Goal: Task Accomplishment & Management: Use online tool/utility

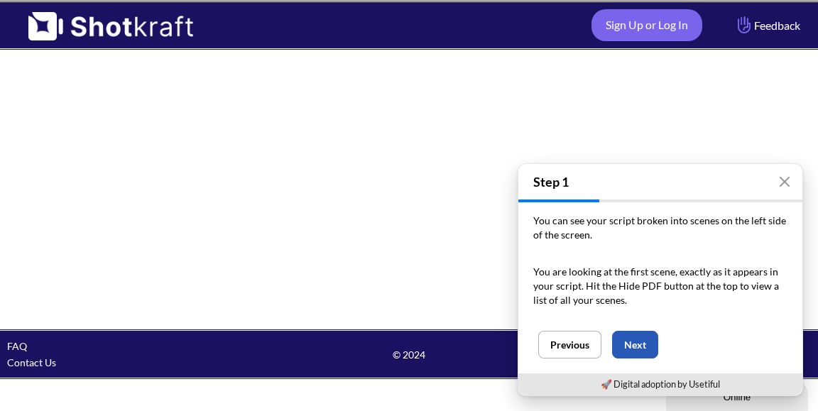
click at [640, 348] on button "Next" at bounding box center [635, 345] width 46 height 28
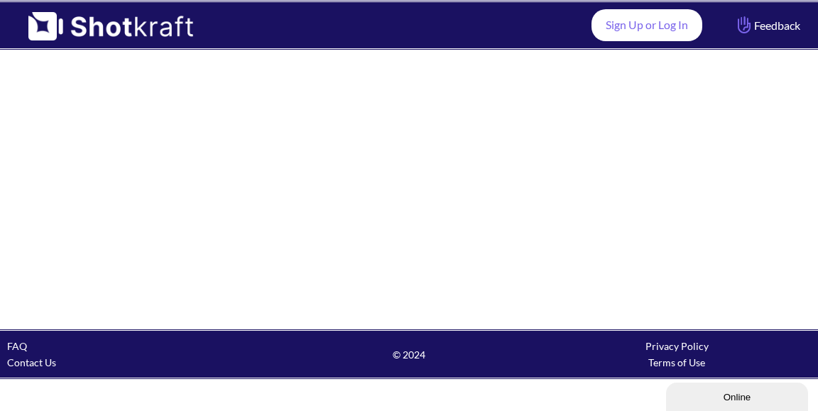
click at [644, 25] on link "Sign Up or Log In" at bounding box center [646, 25] width 111 height 32
click at [637, 15] on link "Sign Up or Log In" at bounding box center [646, 25] width 111 height 32
click at [641, 30] on link "Sign Up or Log In" at bounding box center [646, 25] width 111 height 32
click at [650, 40] on link "Sign Up or Log In" at bounding box center [646, 25] width 111 height 32
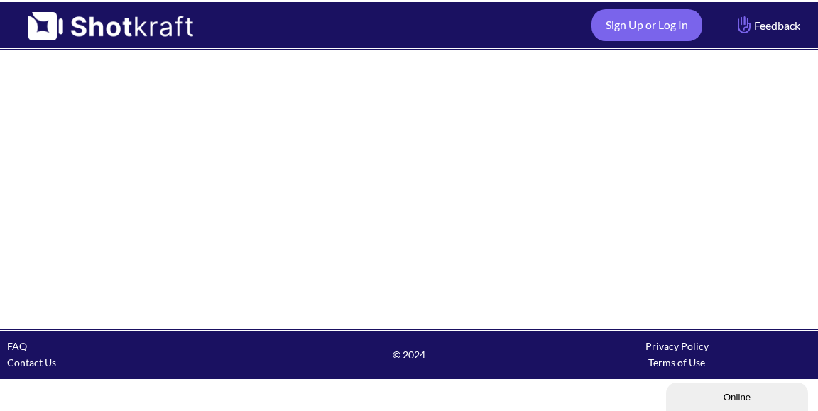
click at [719, 388] on button "Online" at bounding box center [737, 397] width 142 height 28
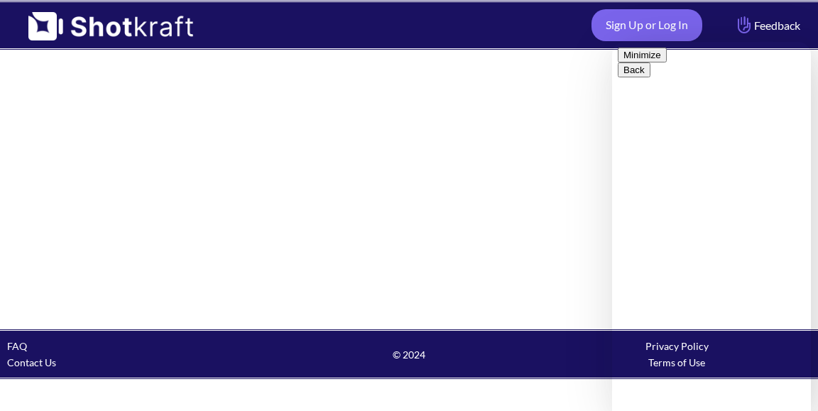
click at [667, 62] on button "Minimize" at bounding box center [642, 55] width 49 height 15
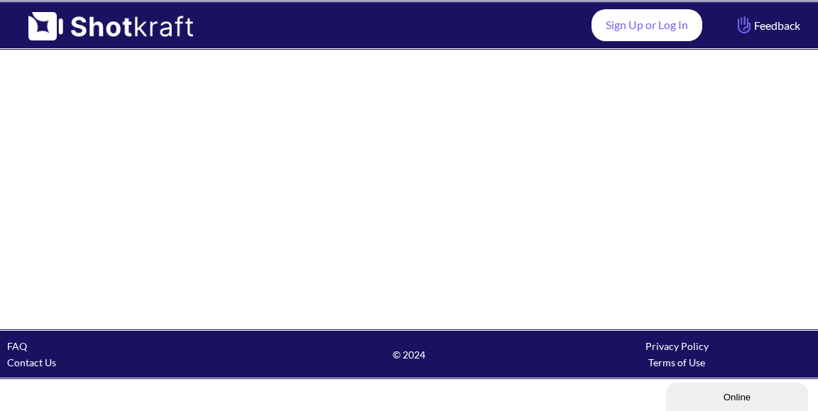
click at [647, 39] on link "Sign Up or Log In" at bounding box center [646, 25] width 111 height 32
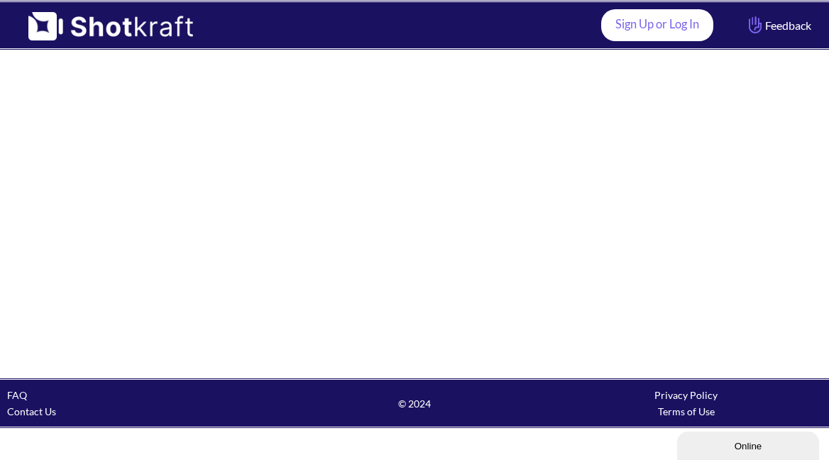
click at [652, 32] on link "Sign Up or Log In" at bounding box center [657, 25] width 112 height 32
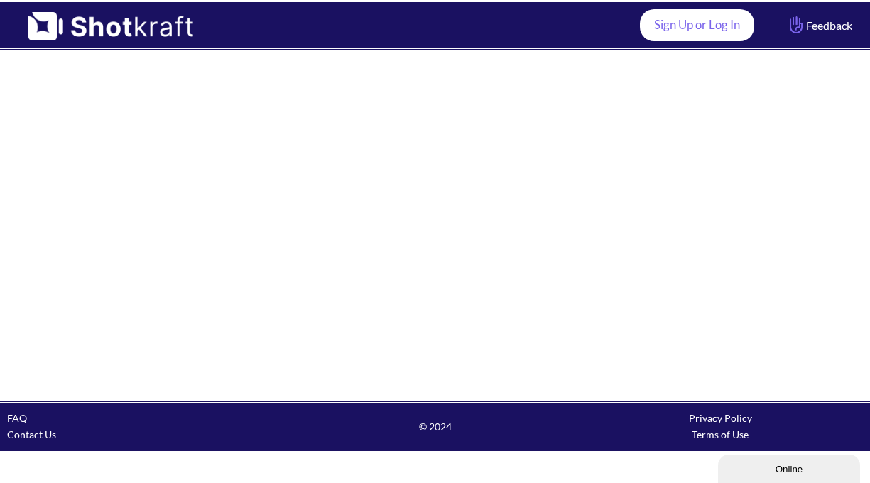
click at [660, 23] on link "Sign Up or Log In" at bounding box center [697, 25] width 114 height 32
click at [696, 35] on link "Sign Up or Log In" at bounding box center [697, 25] width 114 height 32
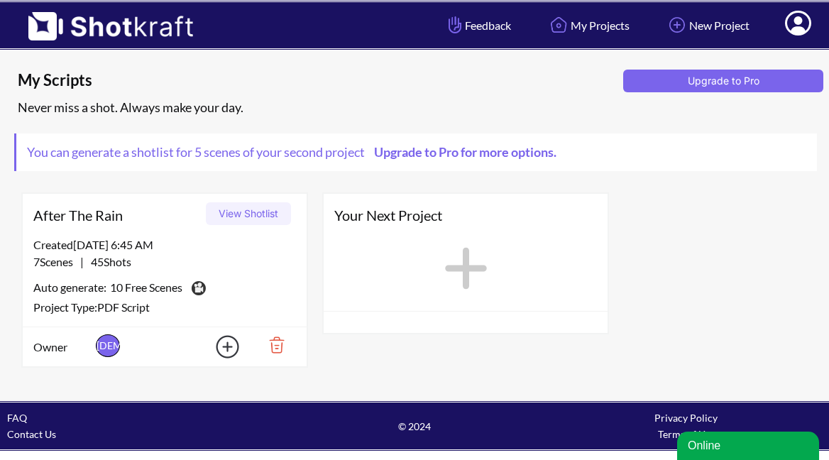
click at [257, 219] on button "View Shotlist" at bounding box center [248, 213] width 85 height 23
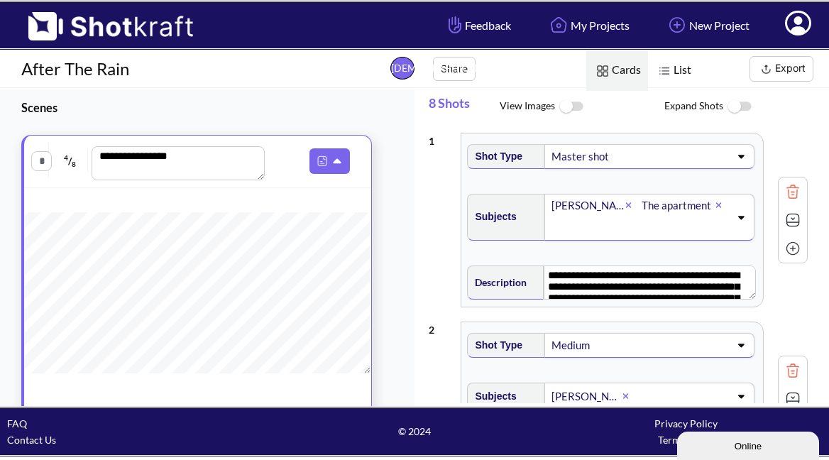
click at [739, 119] on img at bounding box center [739, 107] width 32 height 31
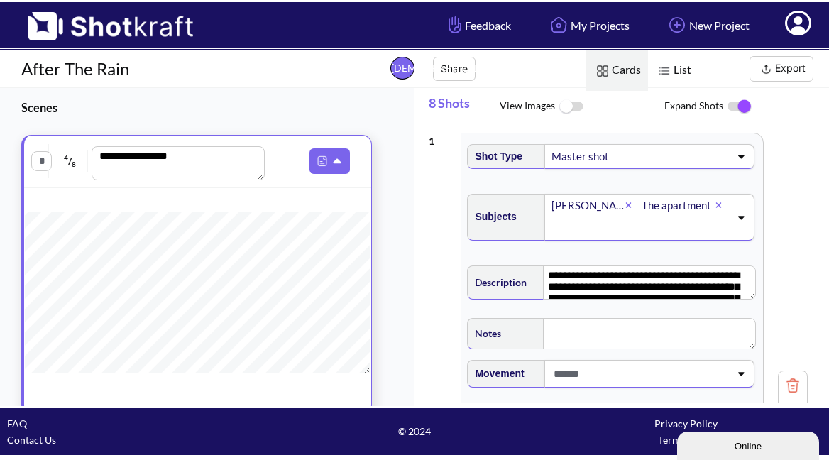
click at [734, 109] on img at bounding box center [739, 107] width 32 height 30
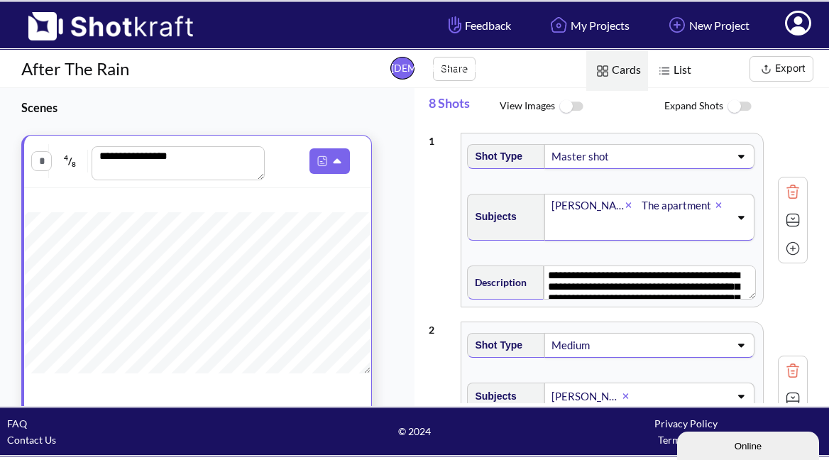
click at [734, 109] on img at bounding box center [739, 107] width 32 height 31
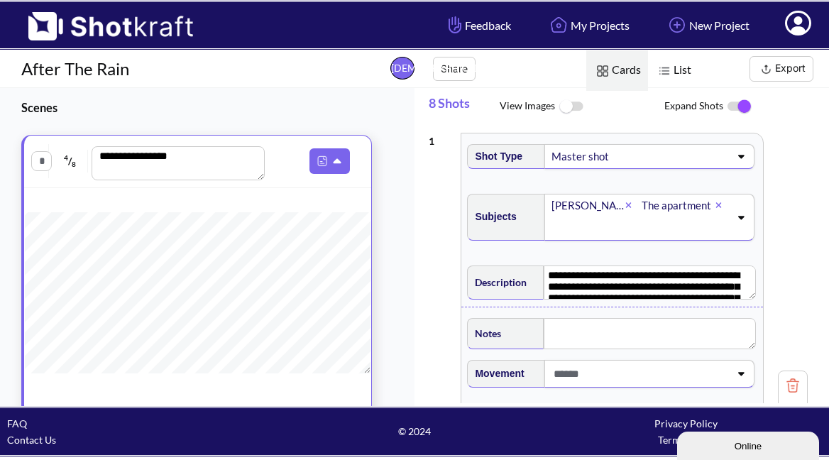
click at [747, 118] on img at bounding box center [739, 107] width 32 height 30
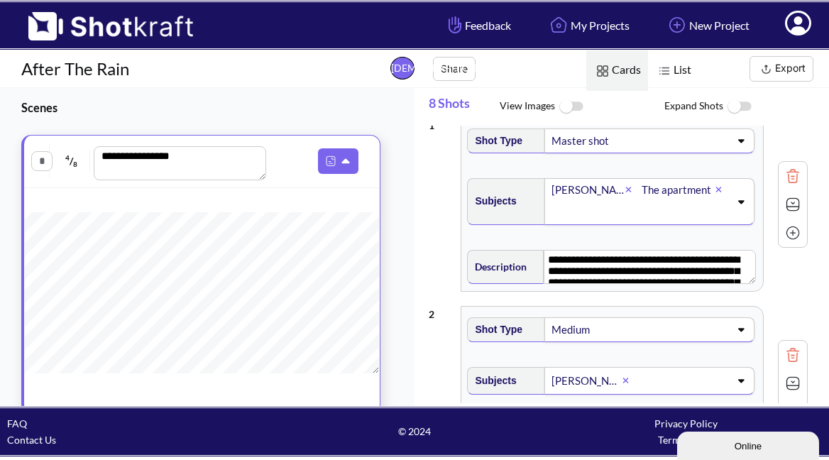
scroll to position [26, 0]
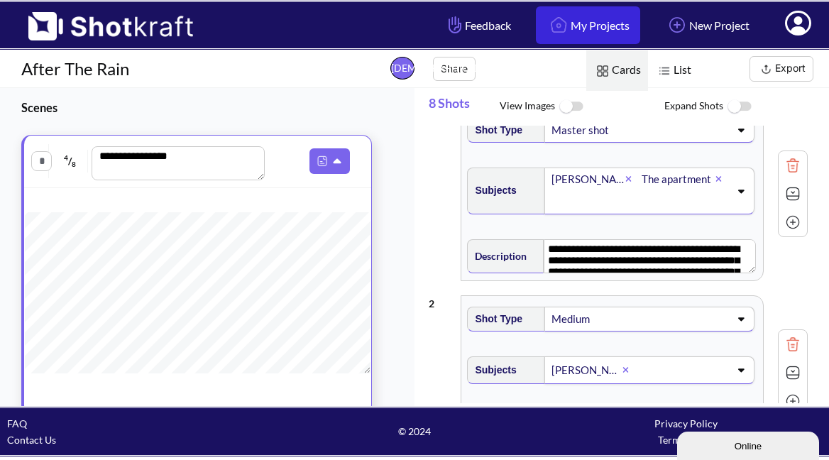
click at [590, 36] on link "My Projects" at bounding box center [588, 25] width 104 height 38
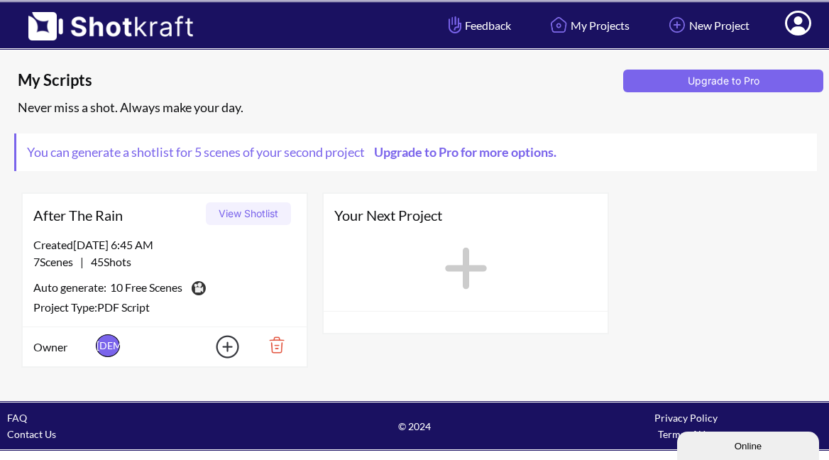
scroll to position [1, 0]
click at [269, 223] on button "View Shotlist" at bounding box center [248, 213] width 85 height 23
click at [738, 82] on button "Upgrade to Pro" at bounding box center [723, 81] width 200 height 23
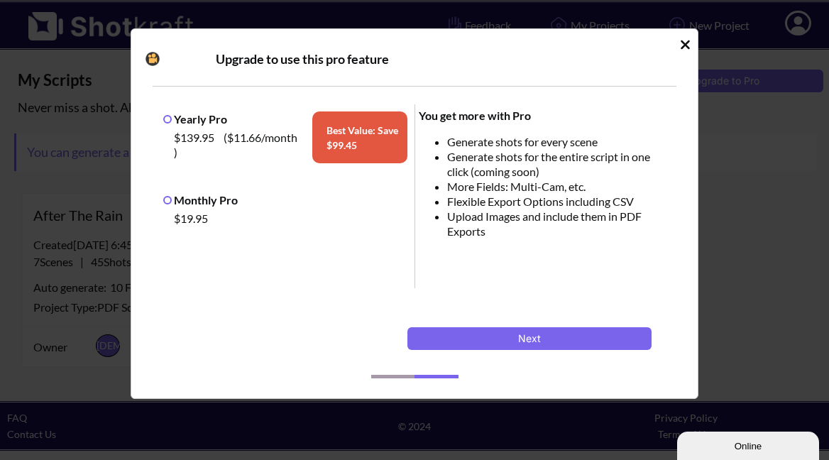
click at [685, 50] on icon "Idle Modal" at bounding box center [685, 45] width 11 height 14
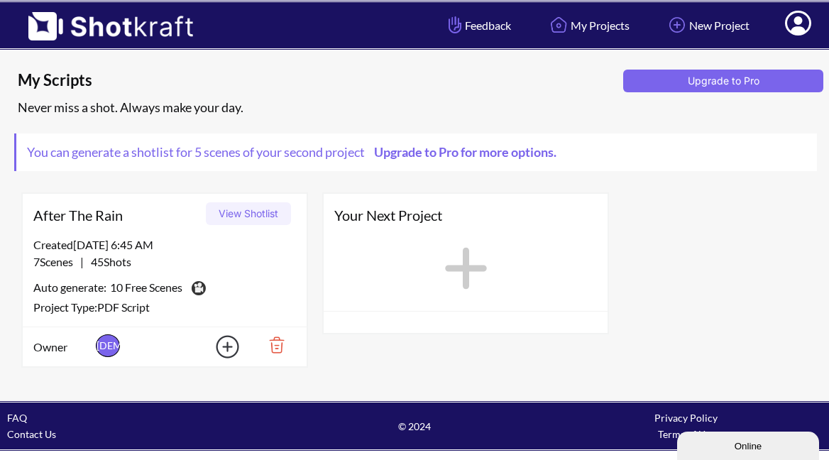
click at [242, 212] on button "View Shotlist" at bounding box center [248, 213] width 85 height 23
click at [464, 269] on icon at bounding box center [466, 269] width 42 height 42
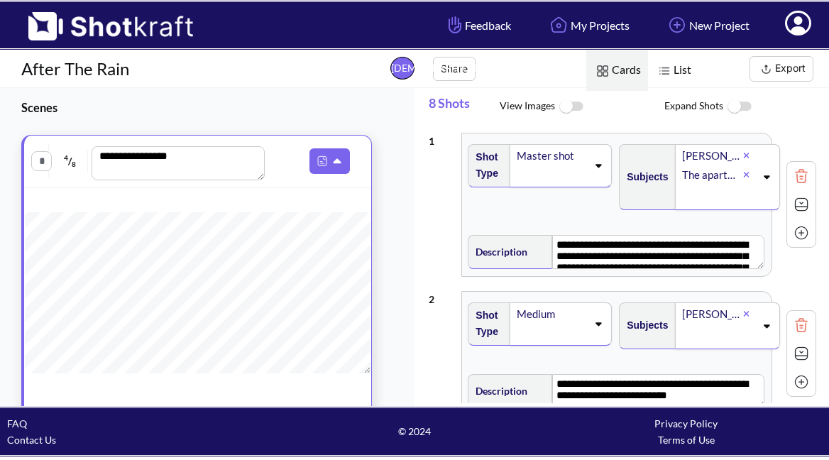
click at [794, 215] on img at bounding box center [801, 204] width 21 height 21
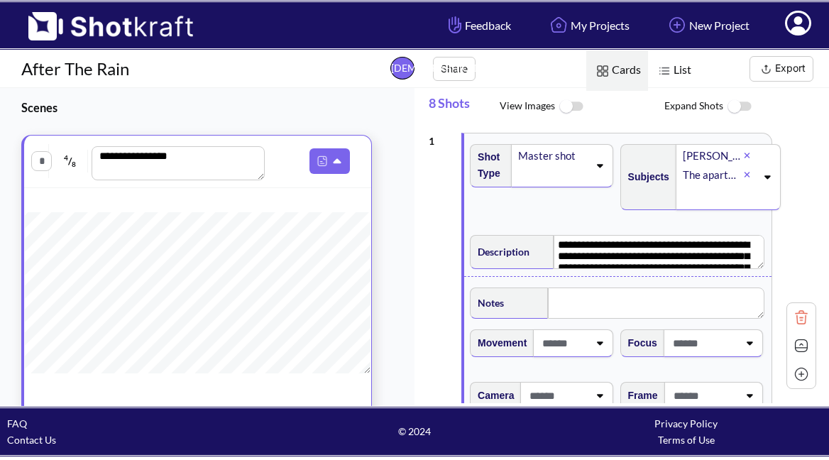
click at [794, 221] on div "**********" at bounding box center [623, 346] width 388 height 441
click at [783, 271] on div "**********" at bounding box center [623, 346] width 388 height 441
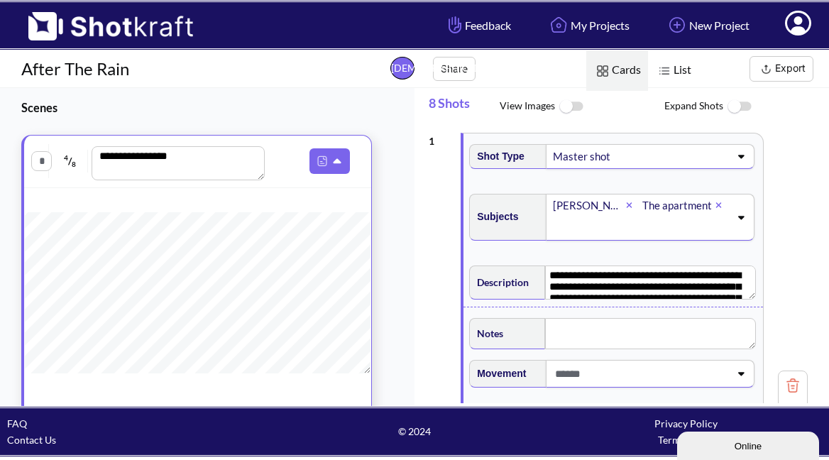
click at [569, 104] on img at bounding box center [571, 107] width 32 height 31
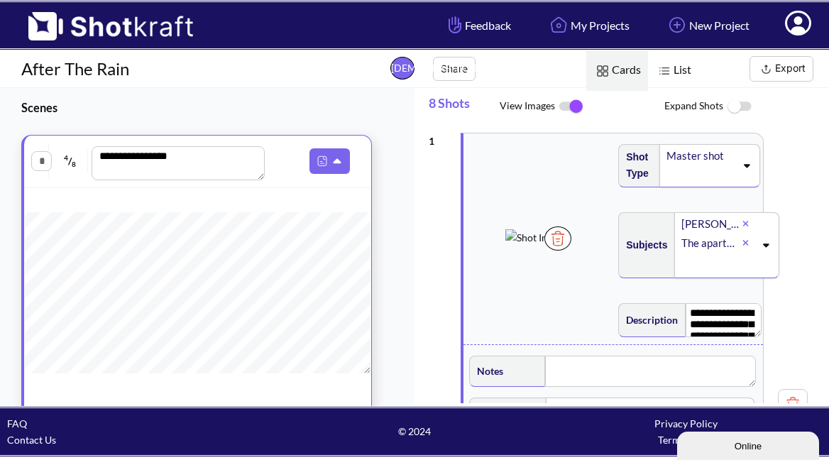
click at [577, 109] on img at bounding box center [571, 107] width 32 height 30
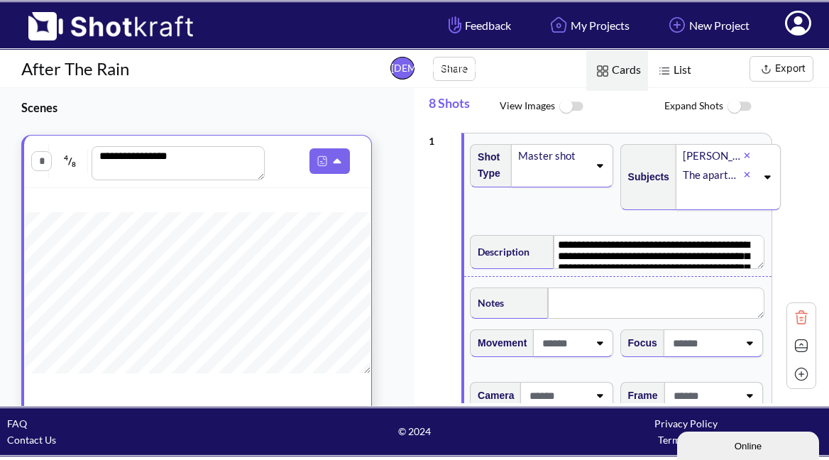
click at [745, 159] on icon at bounding box center [748, 156] width 6 height 6
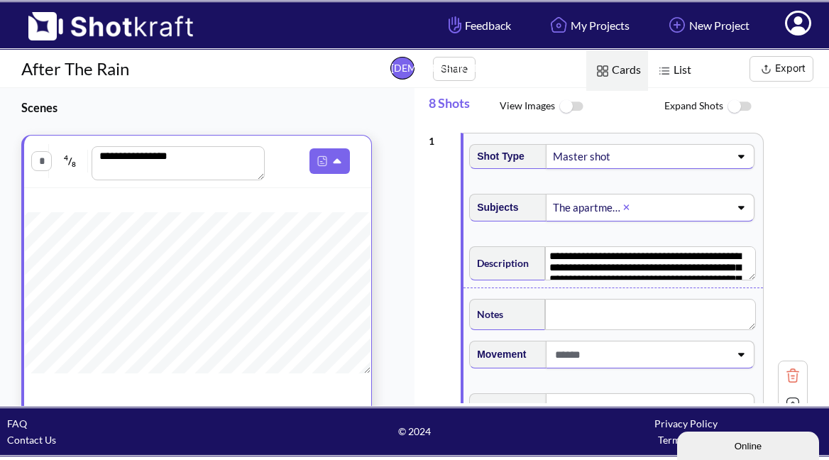
click at [576, 111] on img at bounding box center [571, 107] width 32 height 31
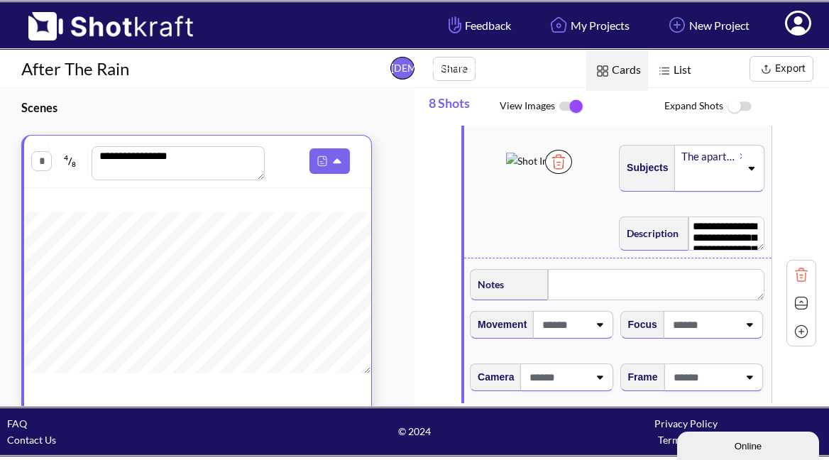
scroll to position [70, 0]
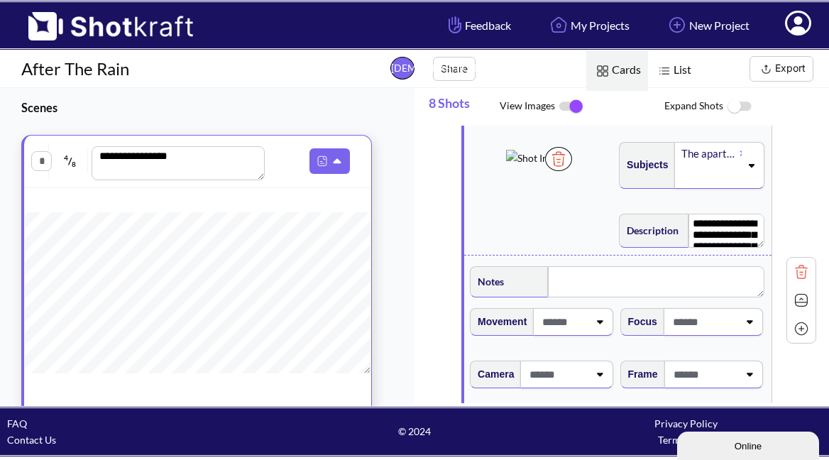
click at [796, 234] on div "**********" at bounding box center [623, 300] width 388 height 490
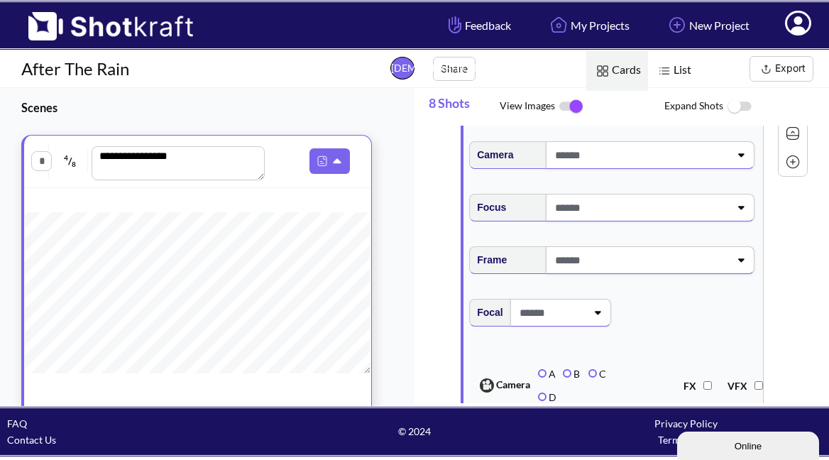
scroll to position [0, 0]
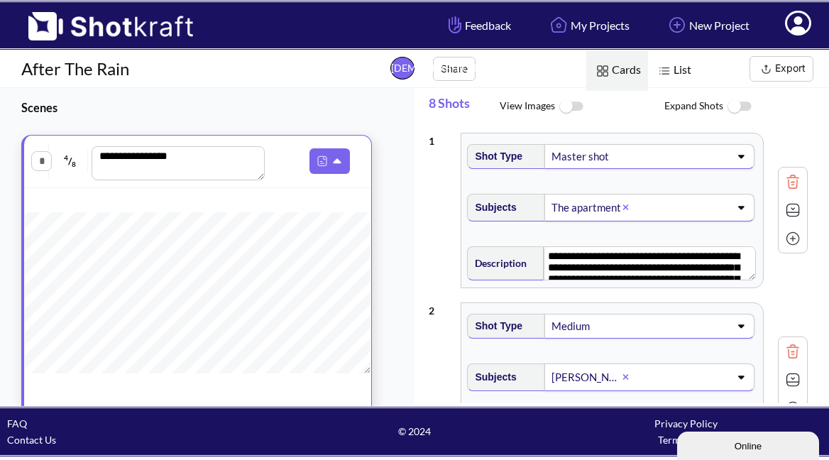
click at [567, 110] on img at bounding box center [571, 107] width 32 height 31
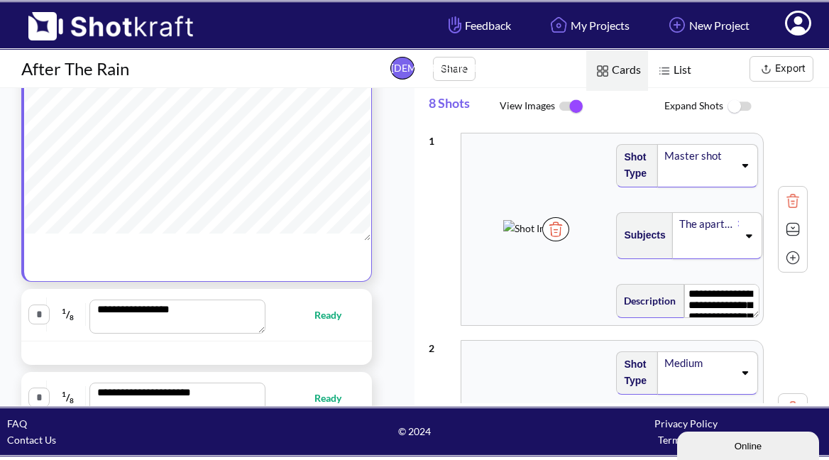
click at [618, 76] on span "Cards" at bounding box center [617, 70] width 62 height 40
click at [603, 72] on img at bounding box center [602, 71] width 18 height 18
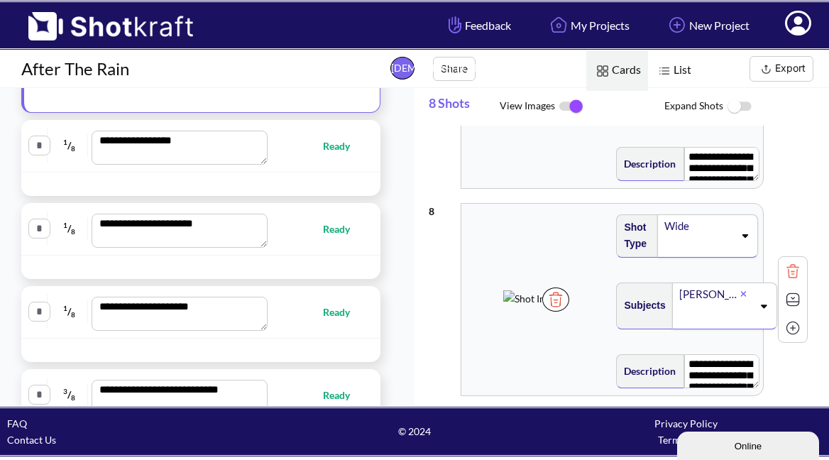
scroll to position [307, 0]
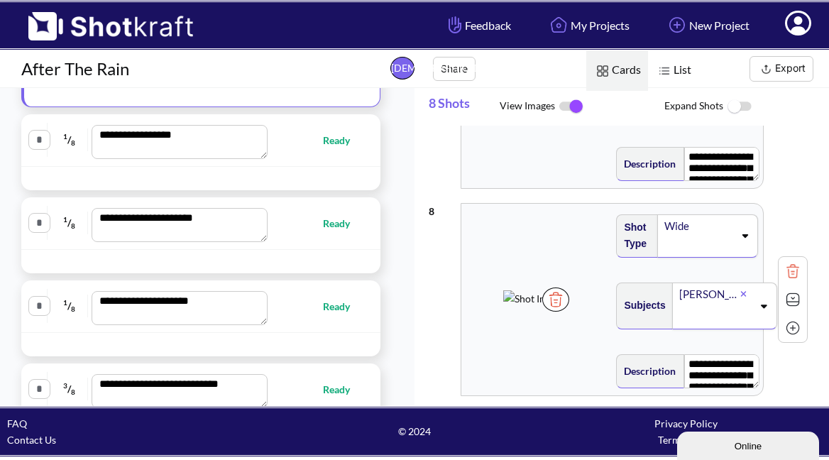
click at [327, 146] on span "Ready" at bounding box center [343, 140] width 41 height 16
type textarea "**********"
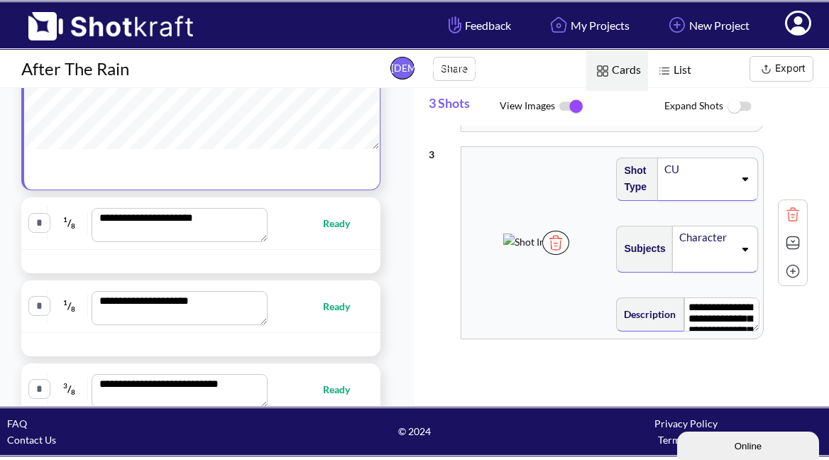
scroll to position [402, 0]
click at [274, 223] on span "Ready" at bounding box center [319, 223] width 90 height 16
type textarea "**********"
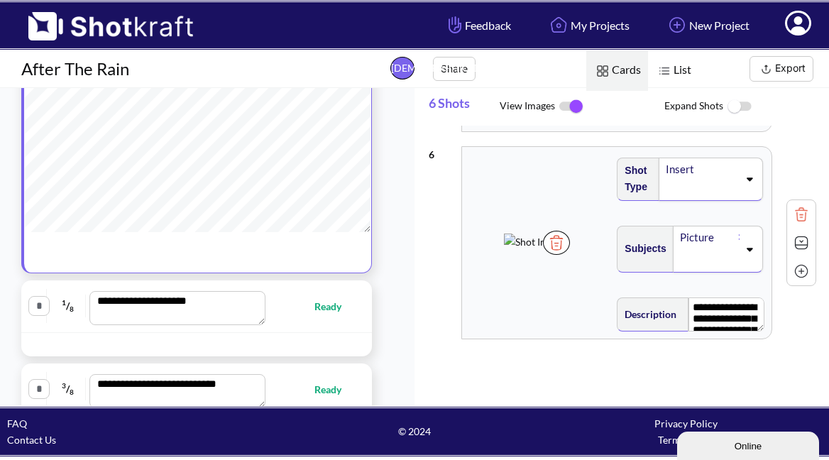
scroll to position [0, 0]
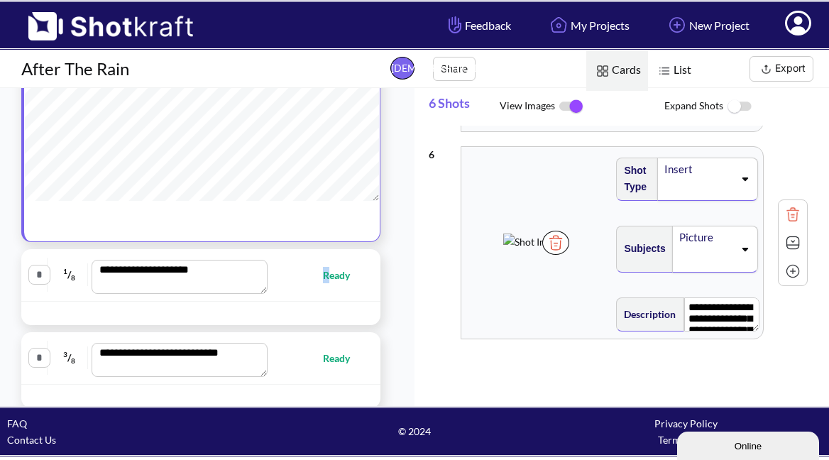
click at [323, 275] on span "Ready" at bounding box center [343, 275] width 41 height 16
type textarea "**********"
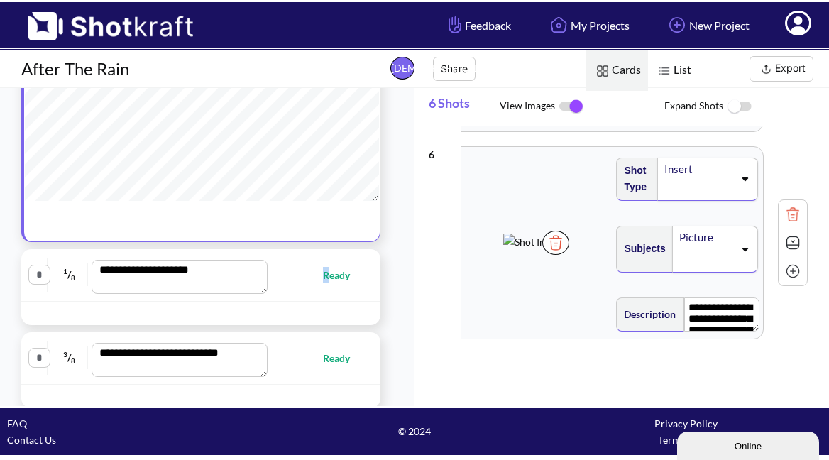
type textarea "**********"
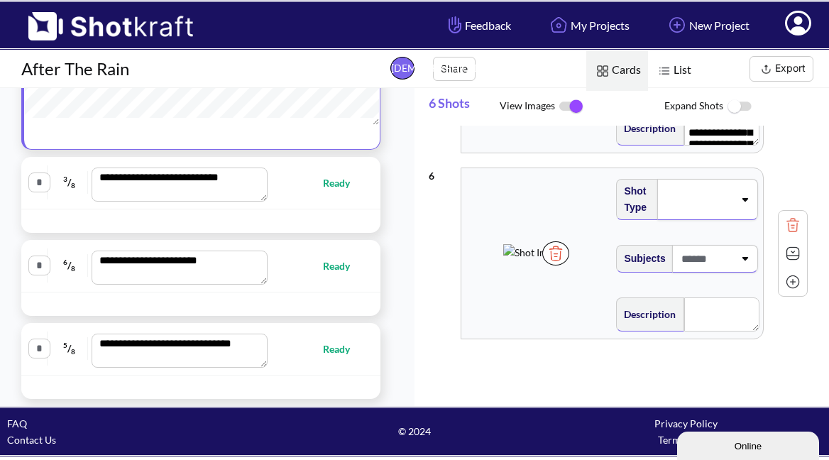
click at [330, 186] on span "Ready" at bounding box center [343, 183] width 41 height 16
type textarea "**********"
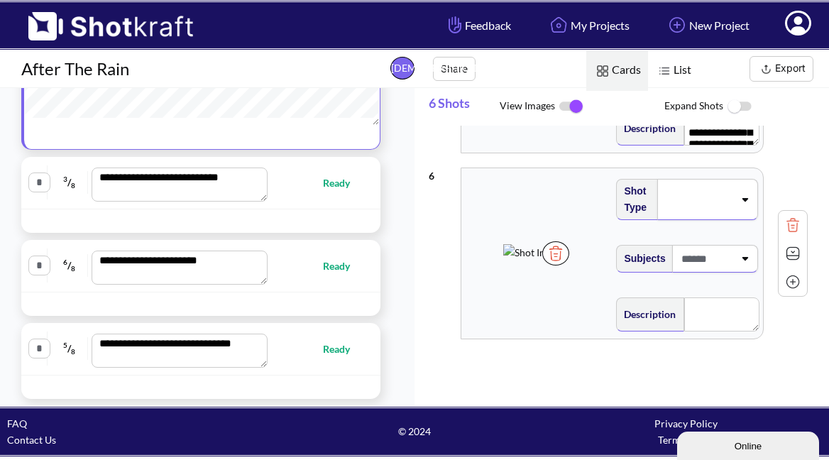
type textarea "**********"
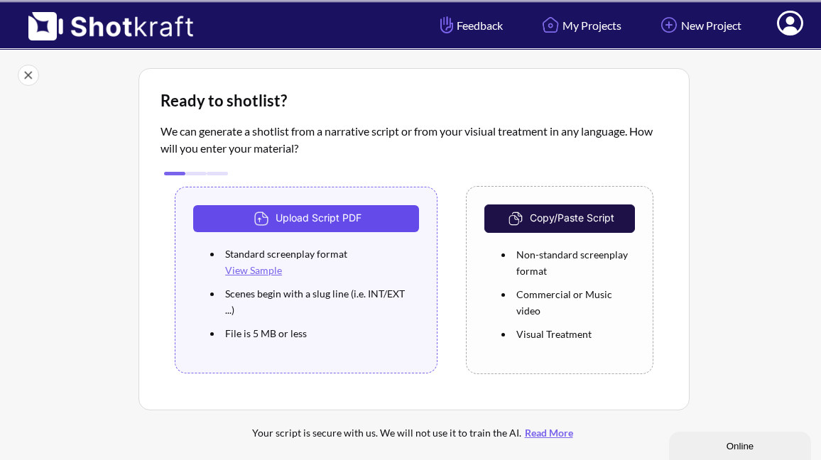
click at [366, 230] on button "Upload Script PDF" at bounding box center [306, 218] width 226 height 27
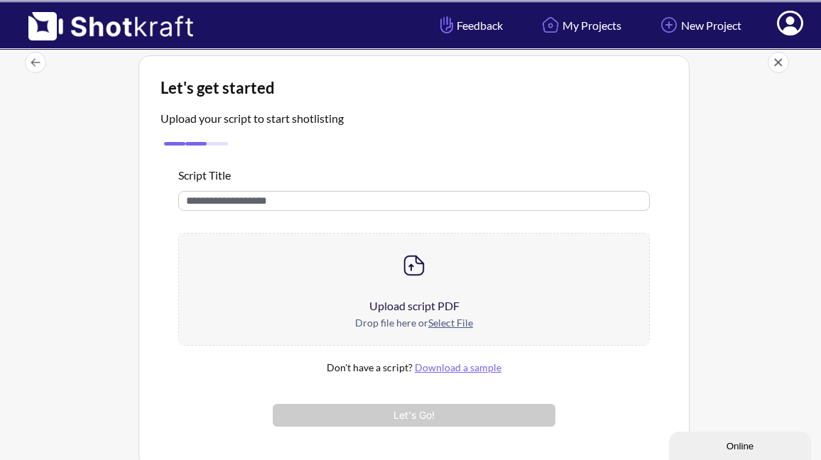
scroll to position [18, 0]
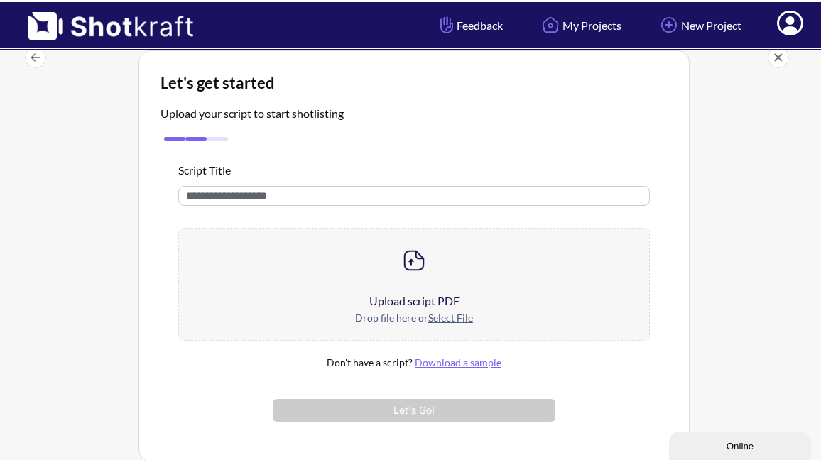
click at [411, 264] on img at bounding box center [414, 260] width 28 height 28
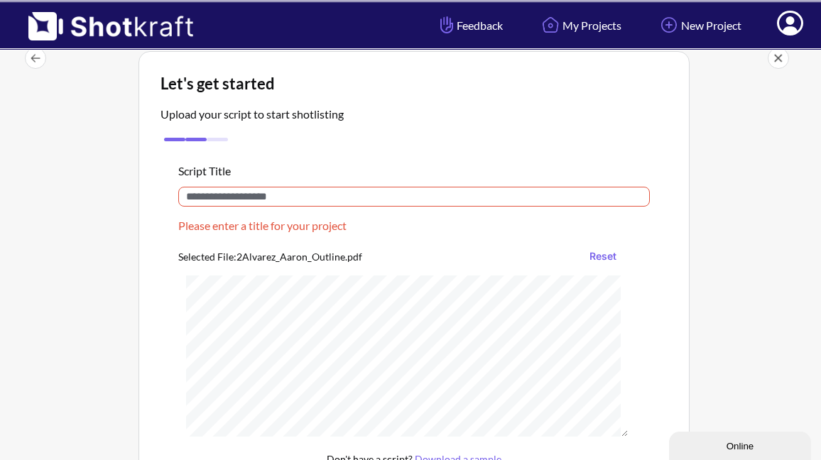
scroll to position [17, 0]
drag, startPoint x: 307, startPoint y: 197, endPoint x: 138, endPoint y: 184, distance: 168.7
click at [138, 184] on div "Let's get started Upload your script to start shotlisting Script Title Please e…" at bounding box center [413, 304] width 551 height 507
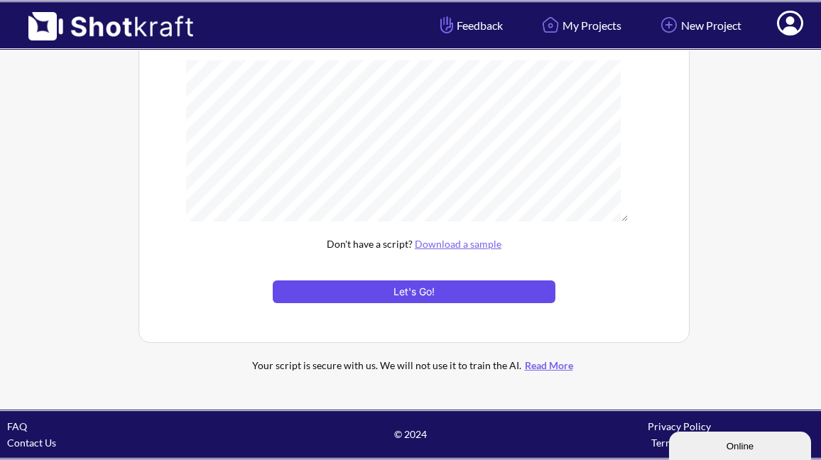
scroll to position [217, 0]
type input "********"
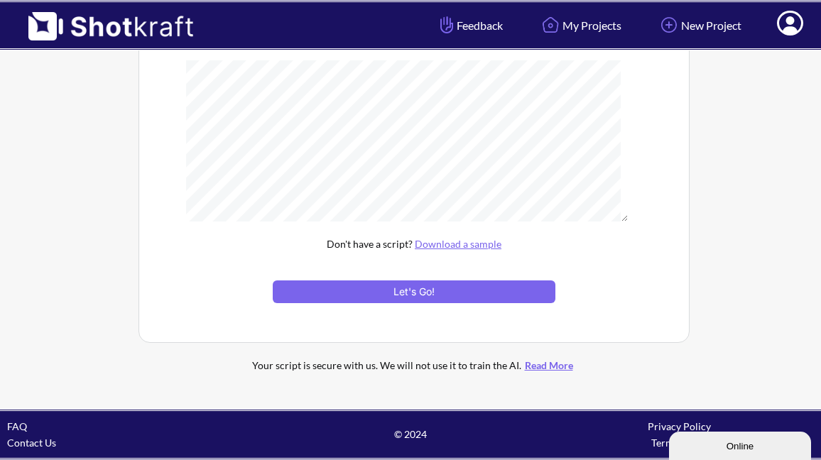
click at [497, 288] on button "Let's Go!" at bounding box center [414, 291] width 283 height 23
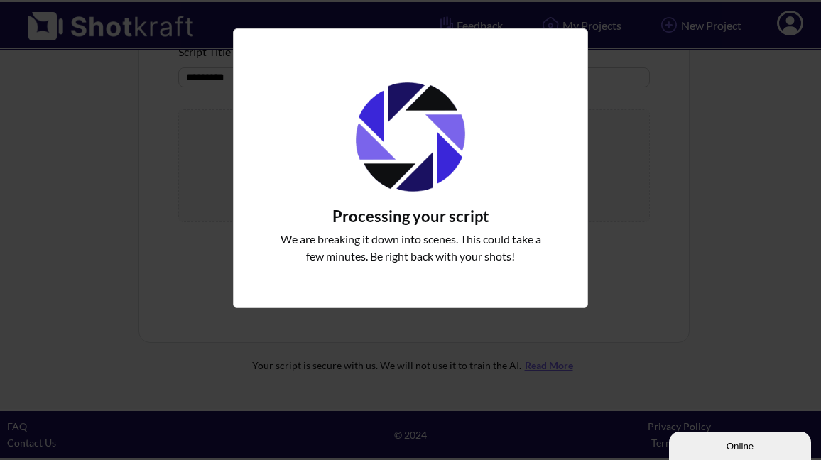
scroll to position [138, 0]
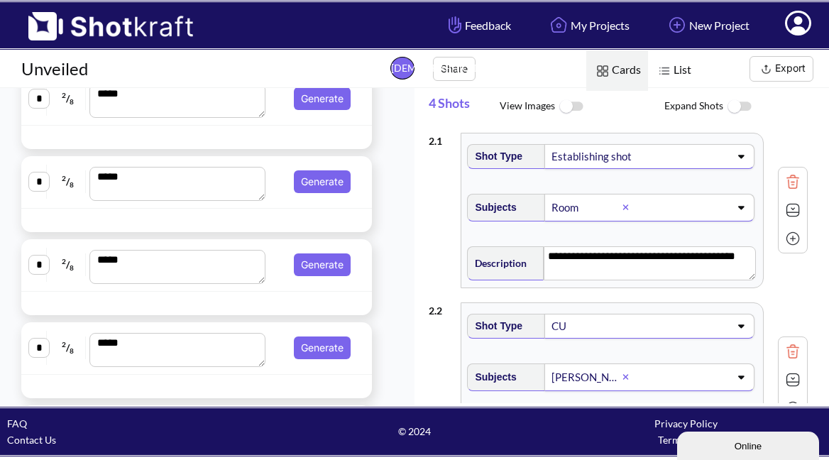
scroll to position [1, 0]
click at [573, 108] on img at bounding box center [571, 107] width 32 height 31
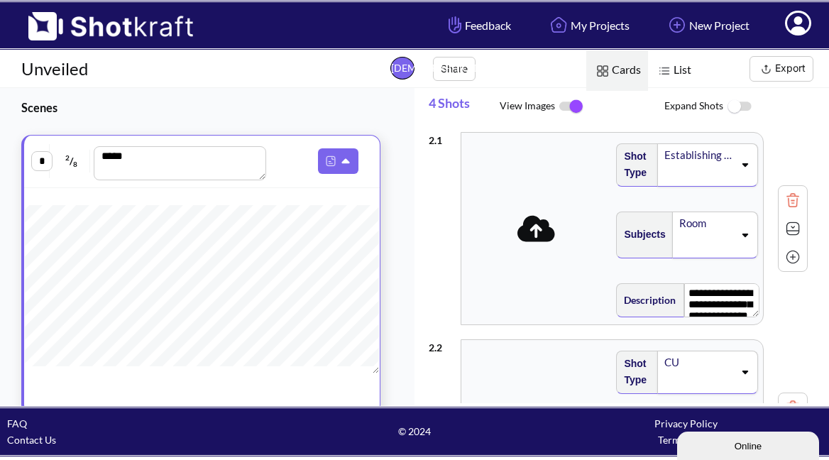
scroll to position [0, 0]
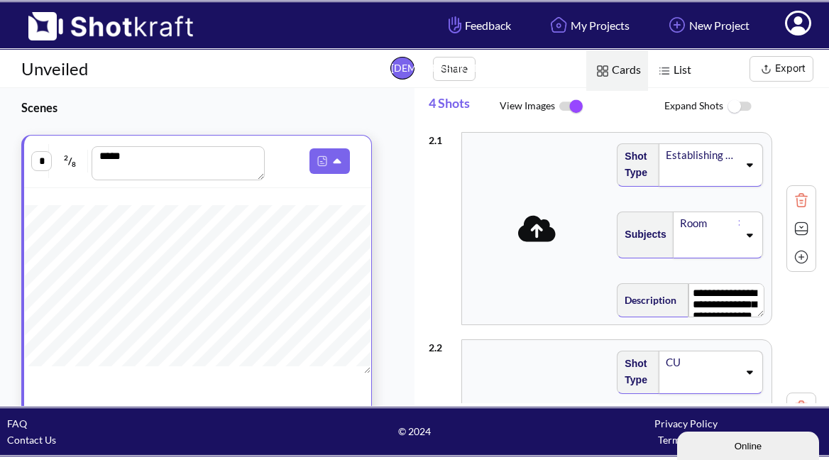
click at [537, 238] on icon at bounding box center [537, 228] width 38 height 26
click at [536, 234] on icon at bounding box center [539, 228] width 38 height 26
click at [575, 104] on img at bounding box center [571, 107] width 32 height 30
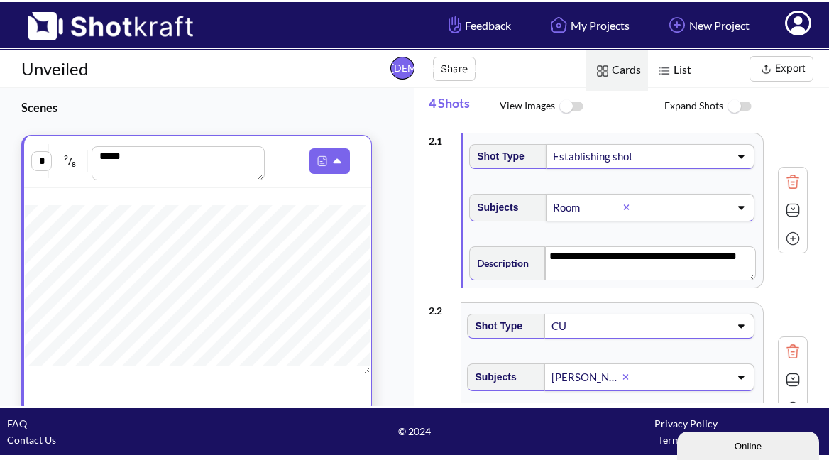
click at [800, 21] on icon at bounding box center [798, 24] width 15 height 17
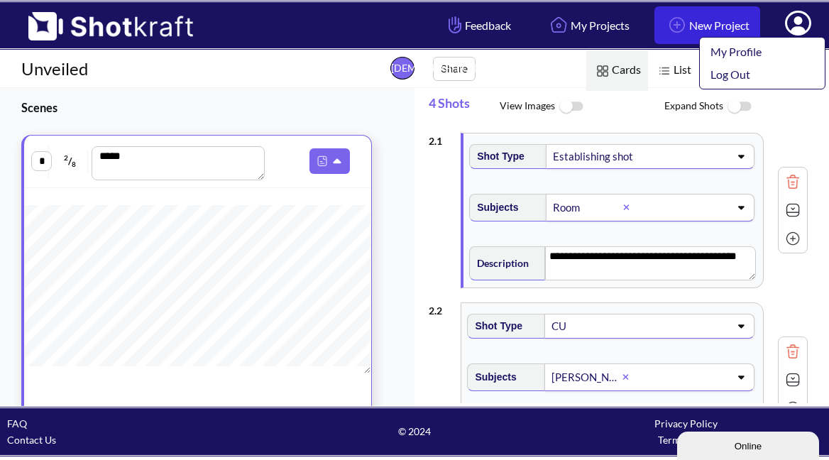
click at [758, 43] on link "My Profile" at bounding box center [759, 51] width 118 height 23
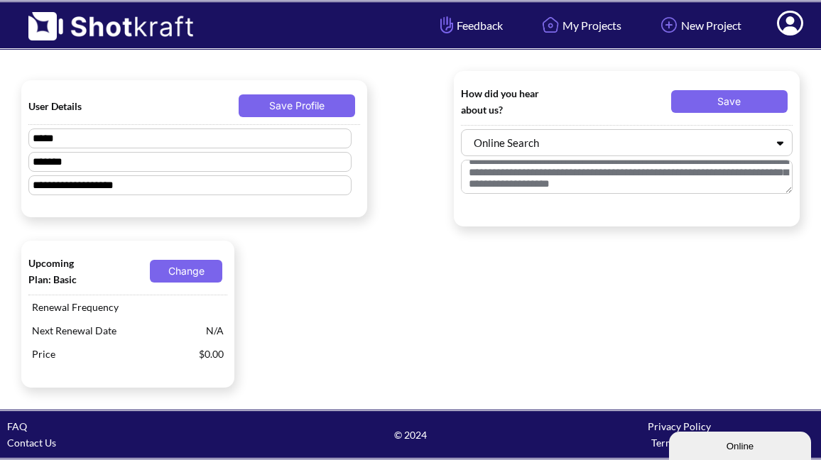
scroll to position [36, 0]
click at [317, 106] on button "Save Profile" at bounding box center [297, 105] width 116 height 23
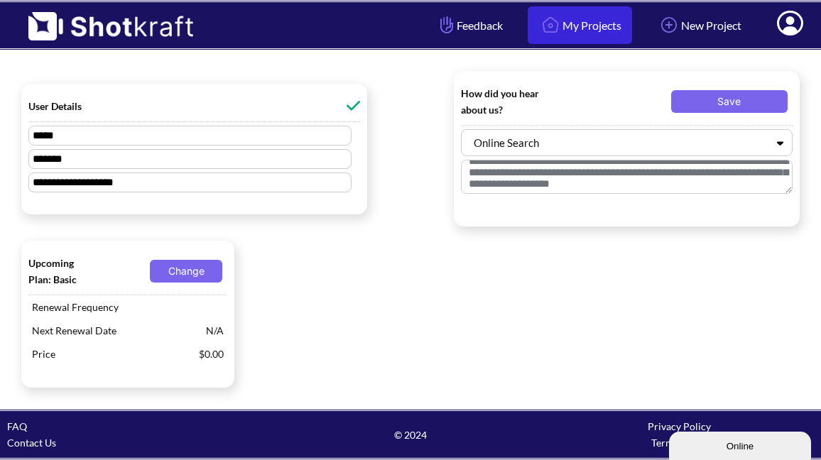
click at [554, 29] on link "My Projects" at bounding box center [579, 25] width 104 height 38
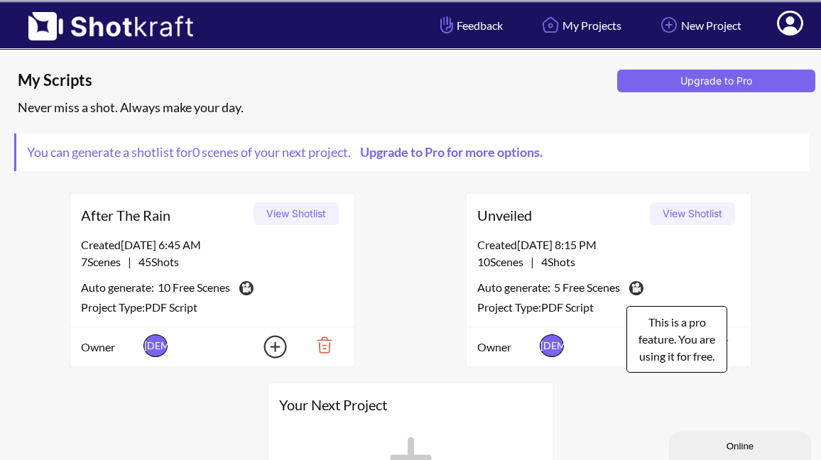
click at [633, 287] on img at bounding box center [635, 288] width 20 height 21
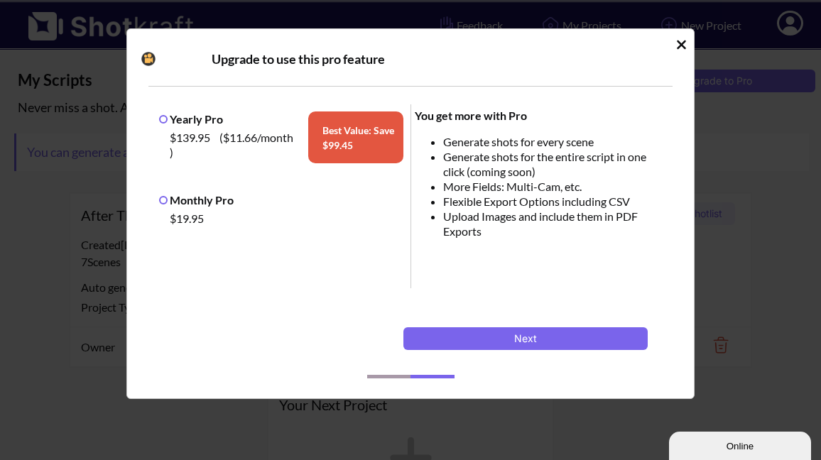
drag, startPoint x: 163, startPoint y: 199, endPoint x: 170, endPoint y: 204, distance: 8.1
click at [164, 199] on label "Monthly Pro" at bounding box center [196, 199] width 75 height 13
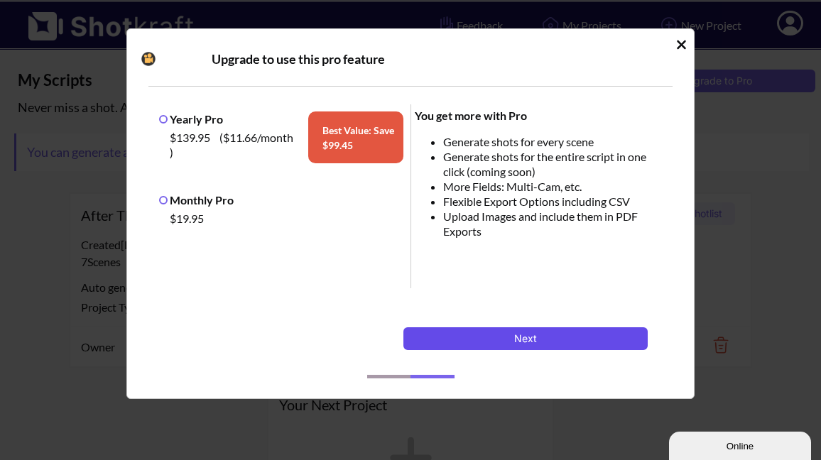
click at [528, 344] on button "Next" at bounding box center [525, 338] width 244 height 23
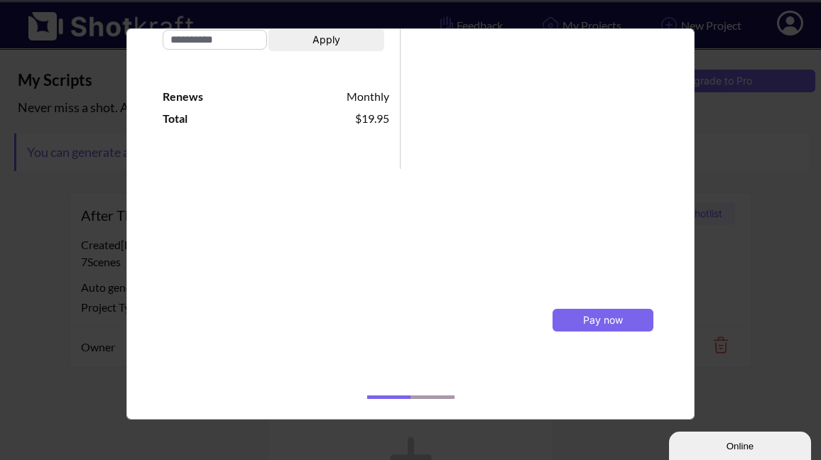
scroll to position [265, 0]
click at [603, 319] on span "Pay now" at bounding box center [603, 320] width 40 height 12
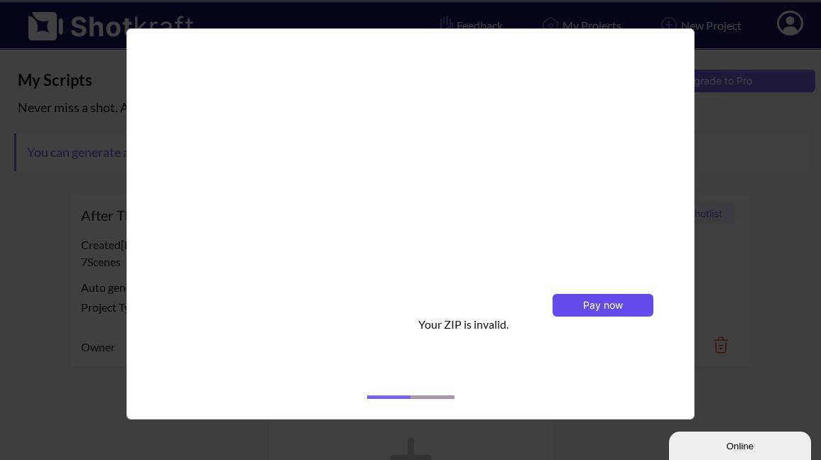
scroll to position [464, 0]
click at [584, 312] on button "Pay now" at bounding box center [602, 308] width 101 height 23
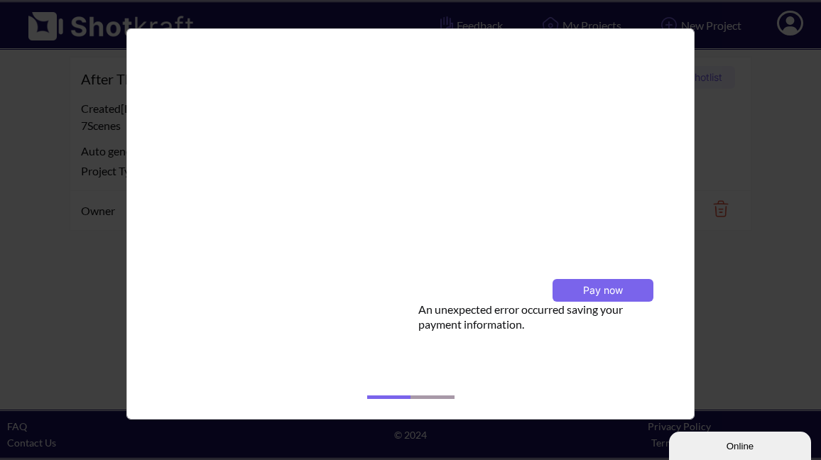
scroll to position [485, 0]
click at [600, 293] on span "Pay now" at bounding box center [603, 290] width 40 height 12
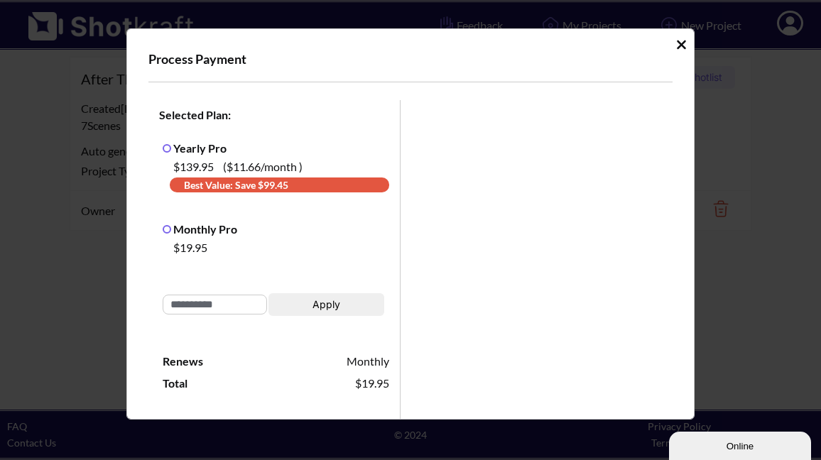
scroll to position [0, 0]
click at [677, 46] on icon "Idle Modal" at bounding box center [681, 44] width 9 height 9
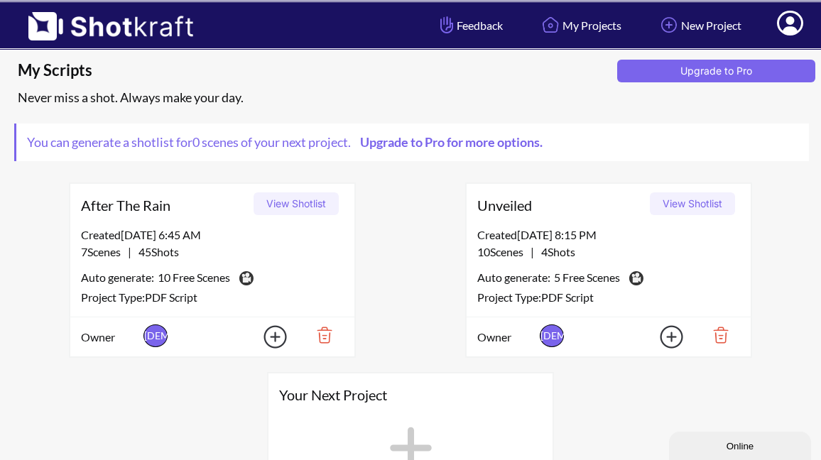
scroll to position [6, 0]
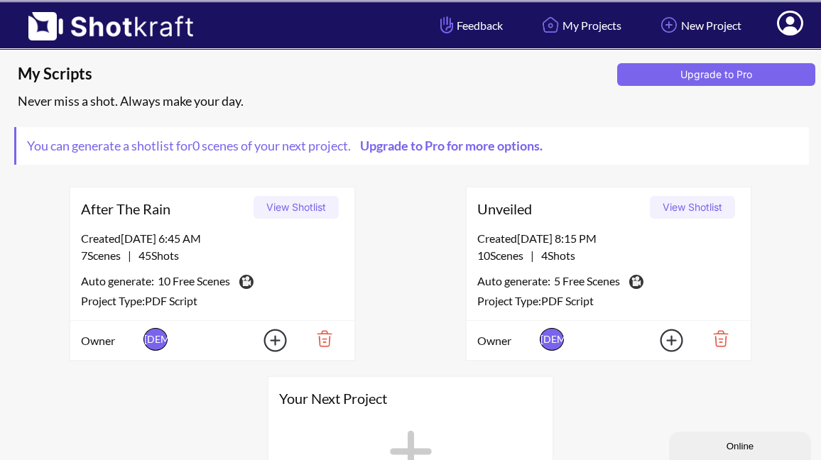
click at [493, 150] on link "Upgrade to Pro for more options." at bounding box center [450, 146] width 199 height 16
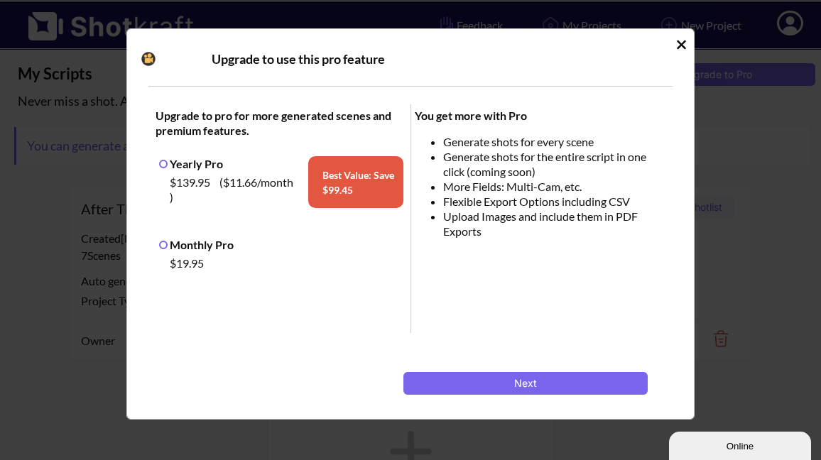
click at [677, 46] on icon "Idle Modal" at bounding box center [681, 44] width 9 height 9
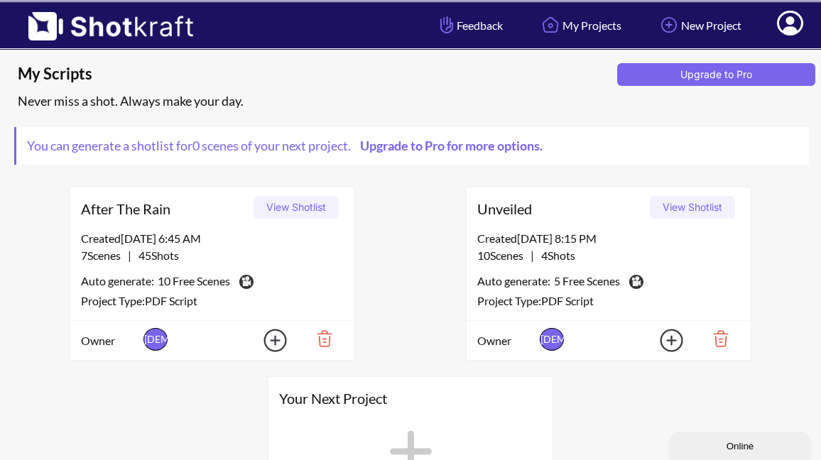
click at [591, 287] on span "5 Free Scenes" at bounding box center [587, 283] width 66 height 20
click at [688, 208] on button "View Shotlist" at bounding box center [692, 207] width 85 height 23
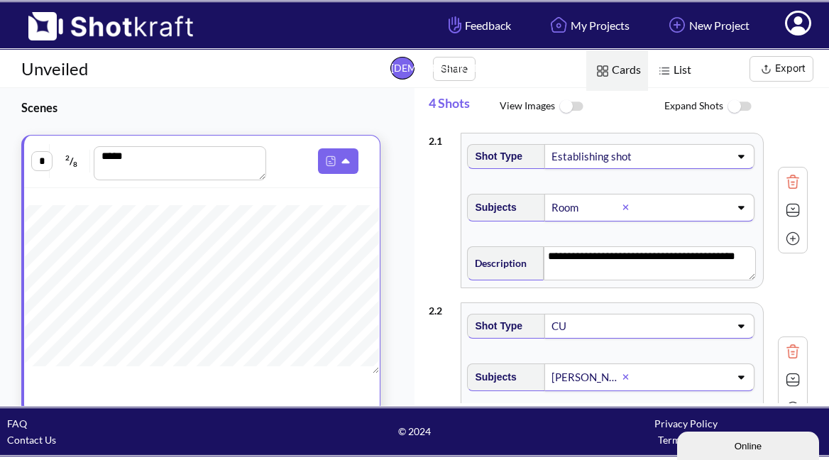
scroll to position [417, 0]
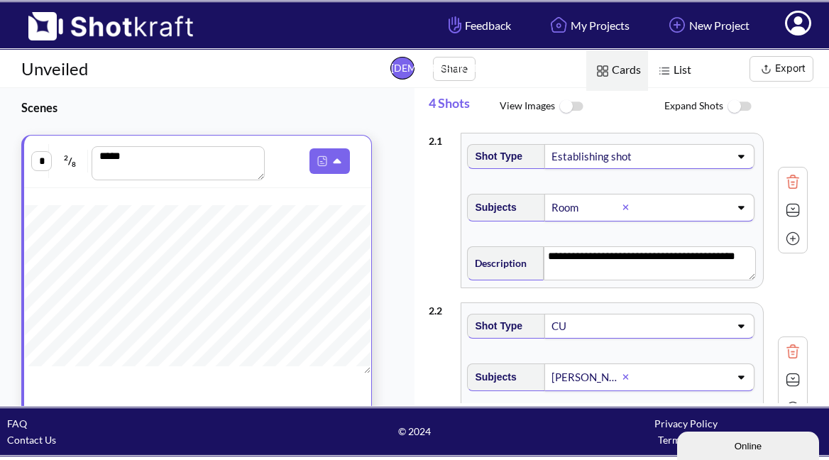
click at [574, 121] on img at bounding box center [571, 107] width 32 height 31
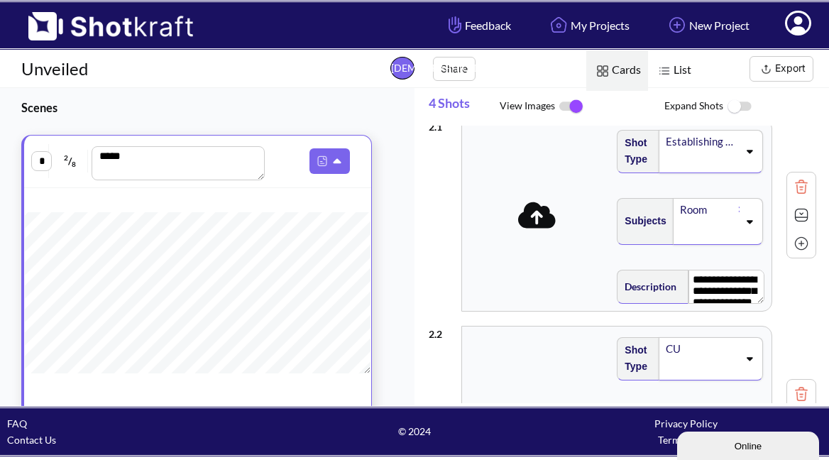
scroll to position [26, 0]
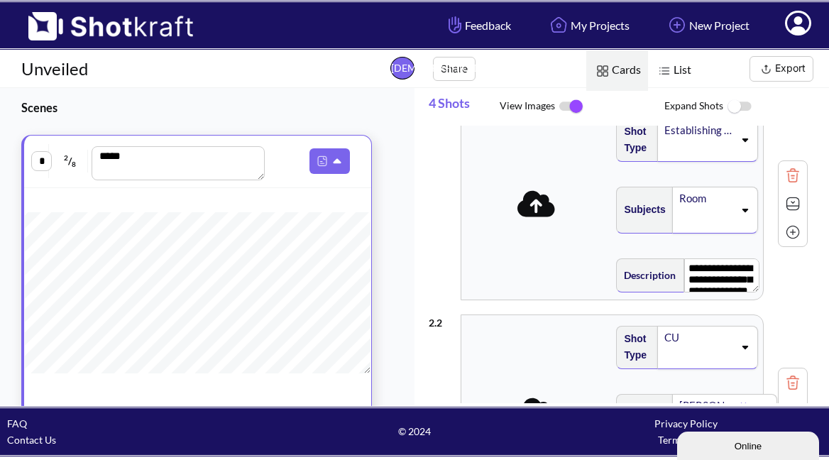
click at [680, 72] on span "List" at bounding box center [673, 70] width 50 height 40
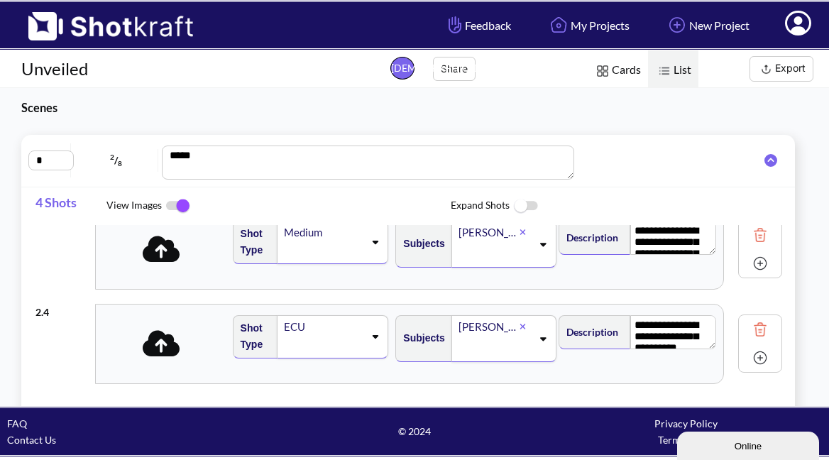
scroll to position [207, 0]
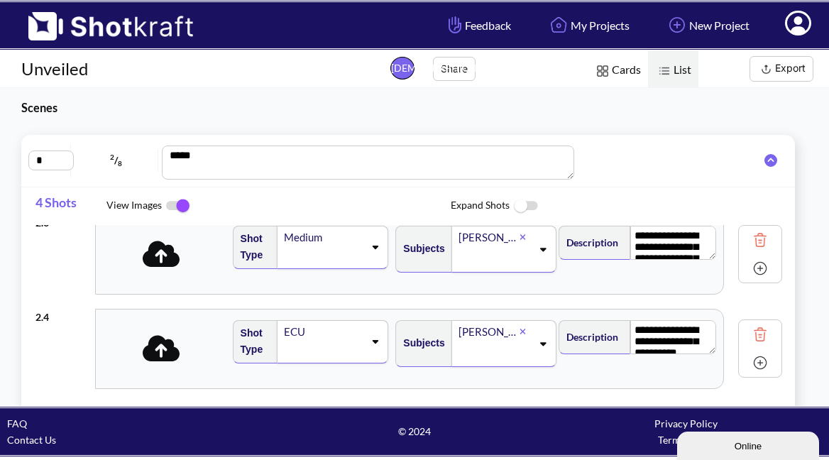
click at [366, 250] on icon at bounding box center [375, 247] width 19 height 10
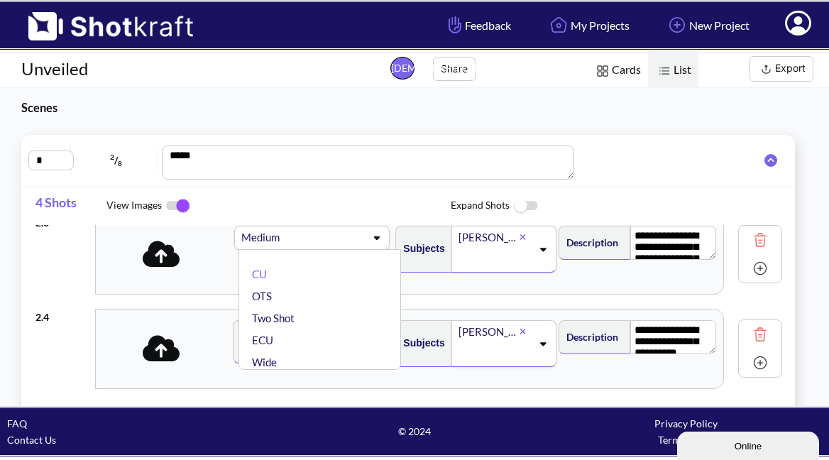
click at [364, 250] on div "CU OTS Medium ✔ Two Shot ECU Wide Master shot Cowboy Insert POV Full Shot Estab…" at bounding box center [320, 309] width 163 height 121
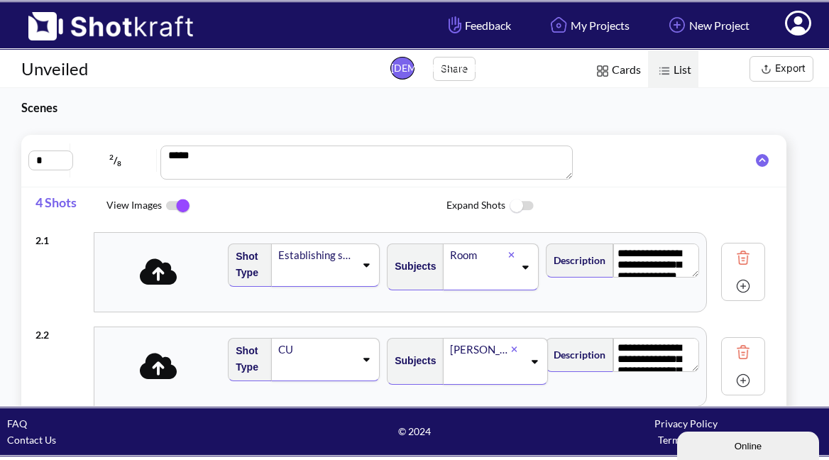
scroll to position [0, 0]
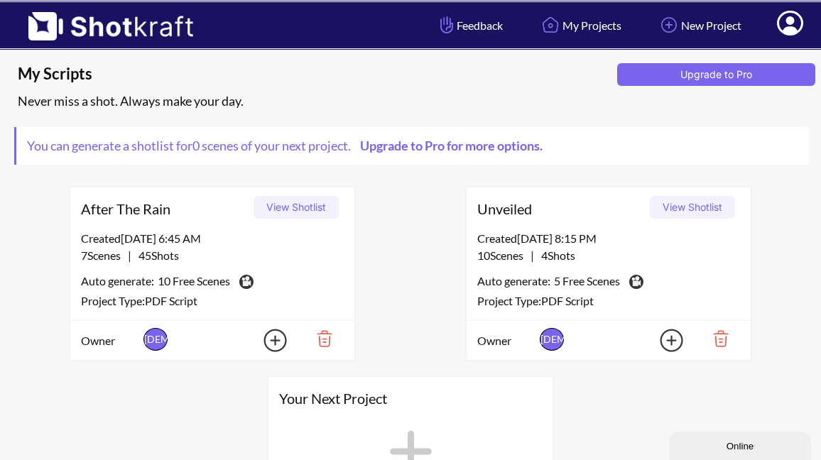
click at [289, 207] on button "View Shotlist" at bounding box center [295, 207] width 85 height 23
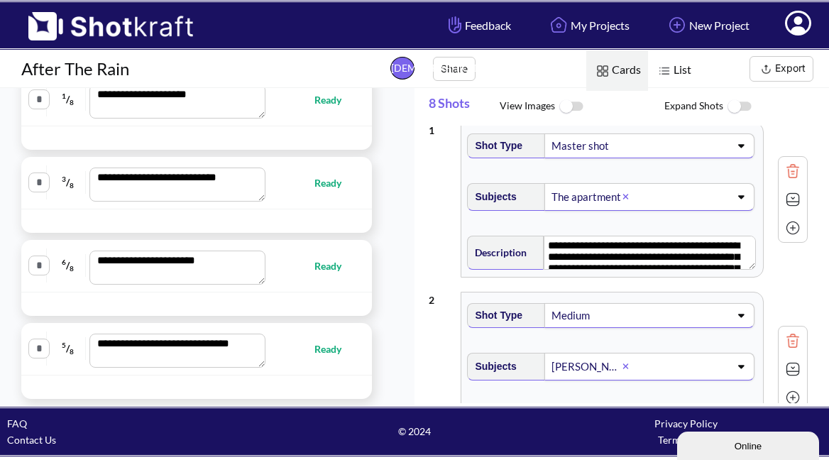
click at [563, 109] on img at bounding box center [571, 107] width 32 height 31
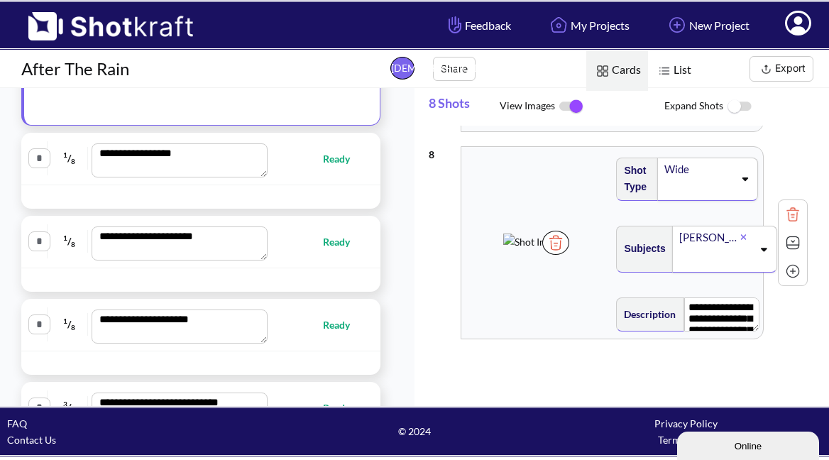
scroll to position [327, 0]
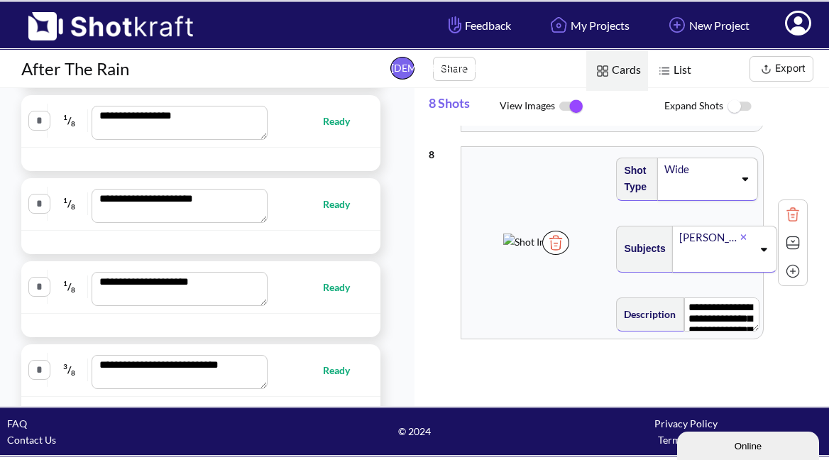
click at [329, 123] on span "Ready" at bounding box center [343, 121] width 41 height 16
type textarea "**********"
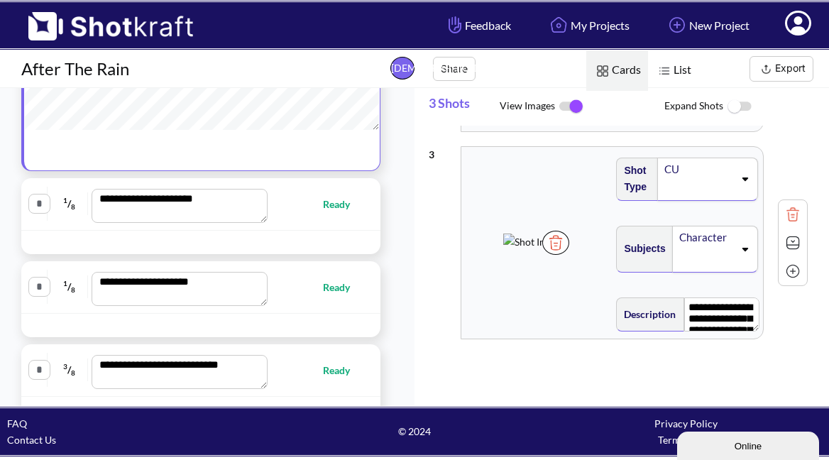
scroll to position [0, 0]
click at [327, 204] on span "Ready" at bounding box center [343, 204] width 41 height 16
type textarea "**********"
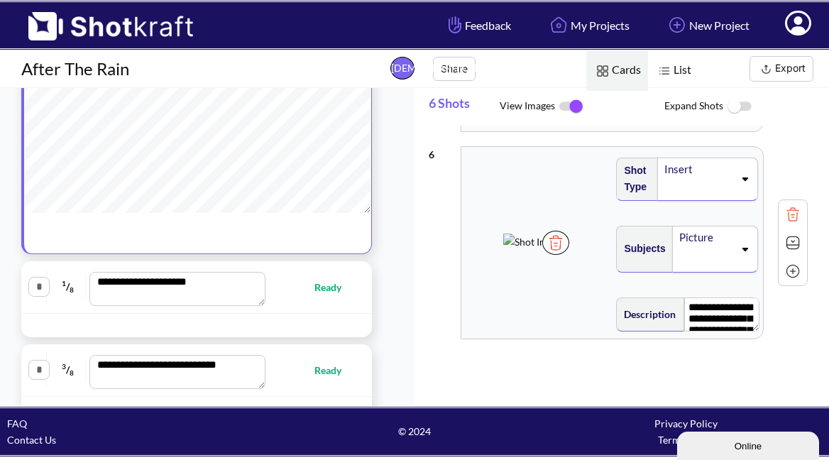
click at [327, 286] on span "Ready" at bounding box center [334, 287] width 41 height 16
type textarea "**********"
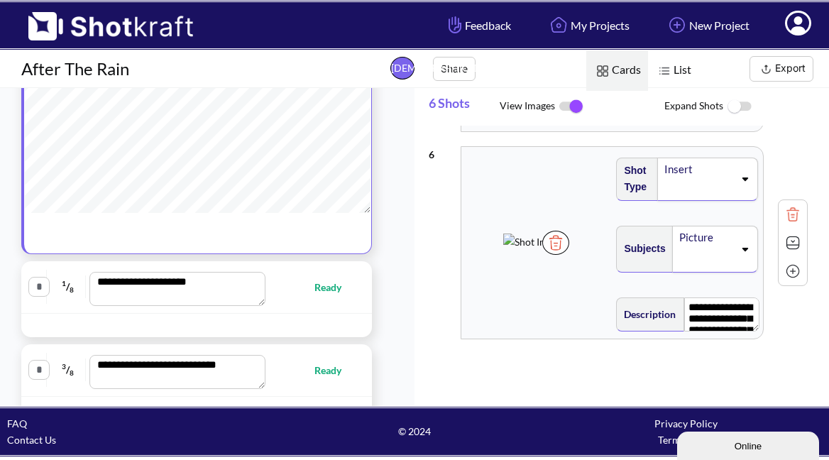
type textarea "**********"
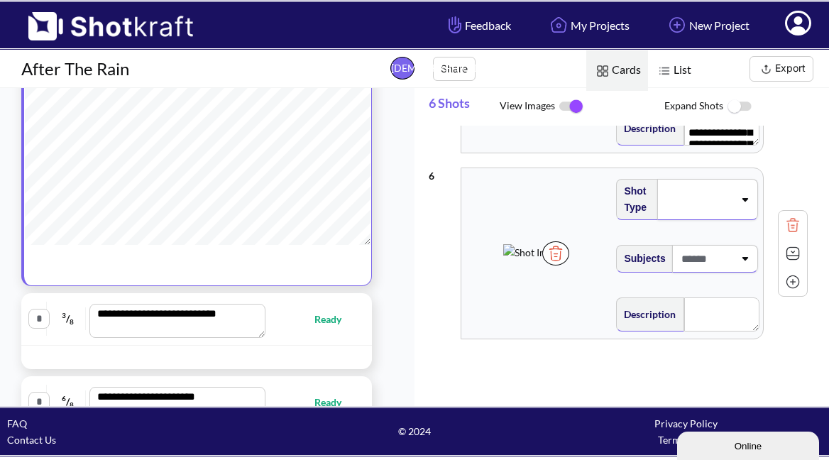
click at [324, 322] on span "Ready" at bounding box center [334, 319] width 41 height 16
type textarea "**********"
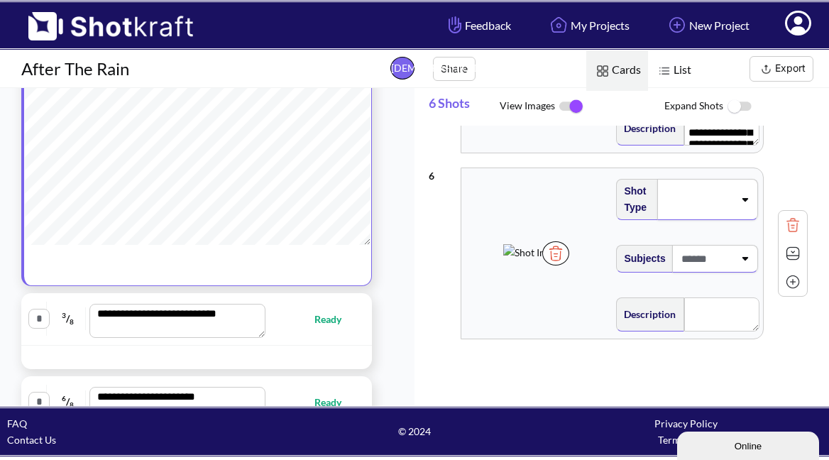
type textarea "**********"
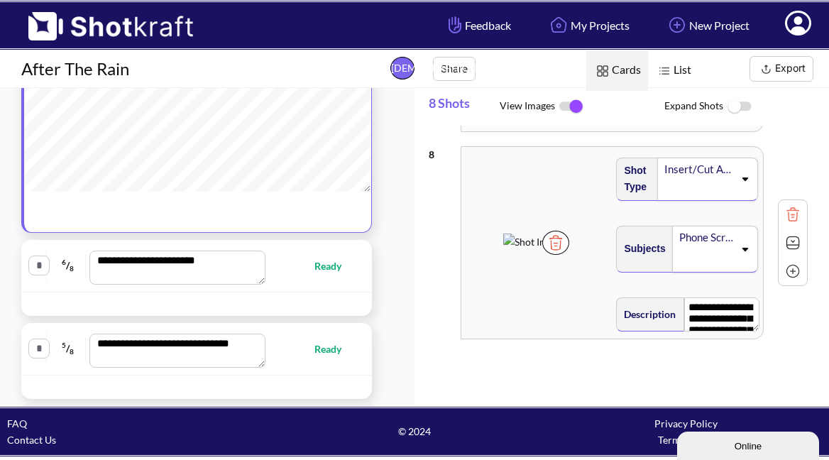
click at [329, 267] on span "Ready" at bounding box center [334, 266] width 41 height 16
type textarea "**********"
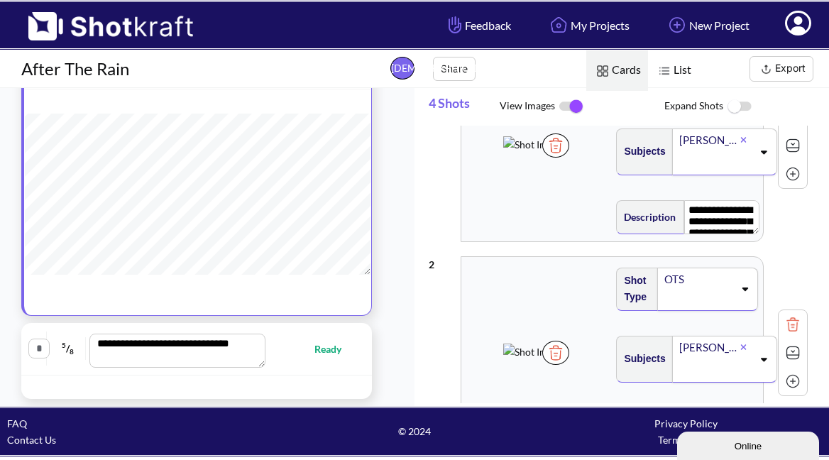
click at [328, 351] on span "Ready" at bounding box center [334, 349] width 41 height 16
type textarea "**********"
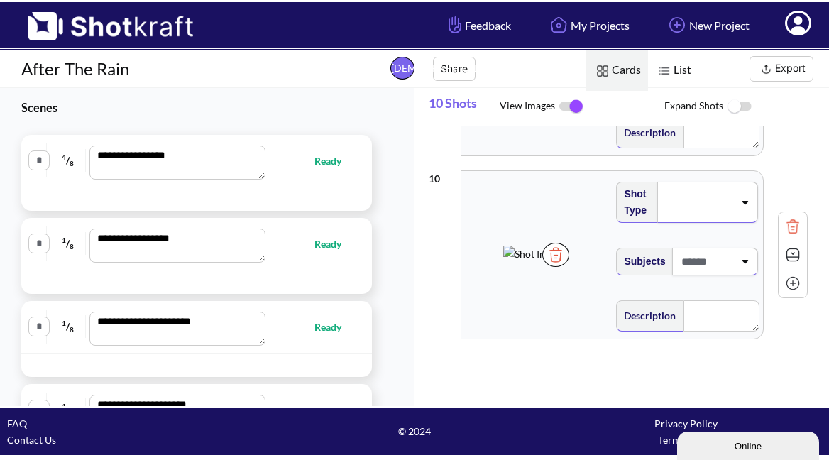
click at [779, 77] on button "Export" at bounding box center [782, 69] width 64 height 26
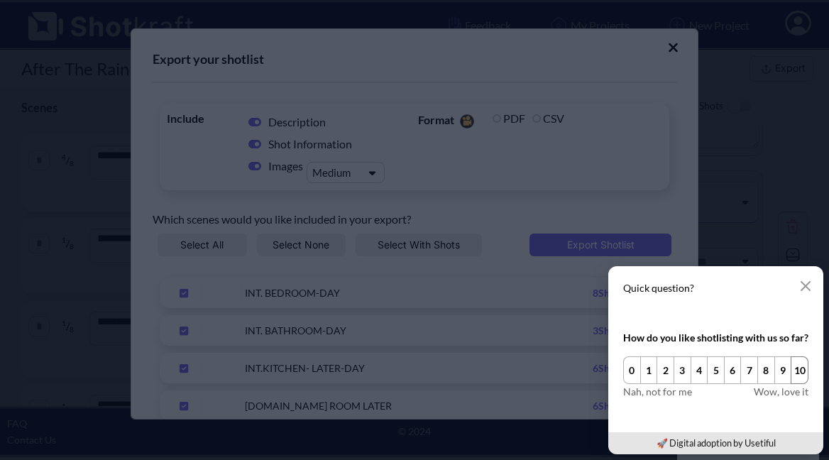
click at [800, 373] on button "10" at bounding box center [800, 370] width 18 height 28
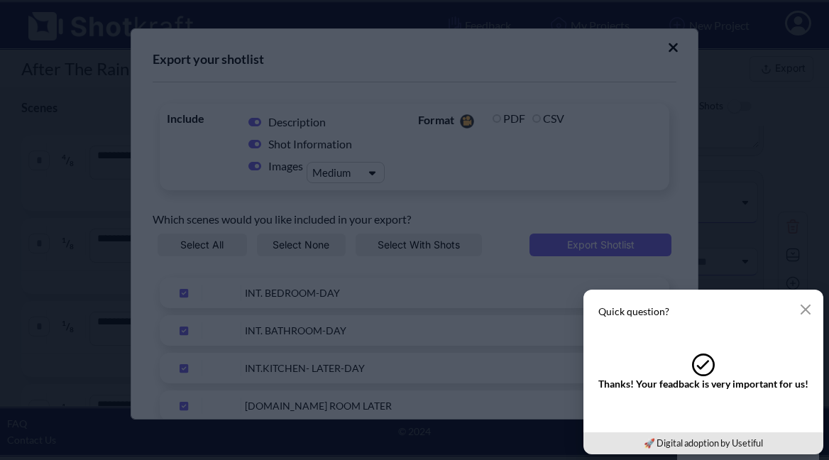
click at [806, 302] on button "button" at bounding box center [806, 309] width 28 height 28
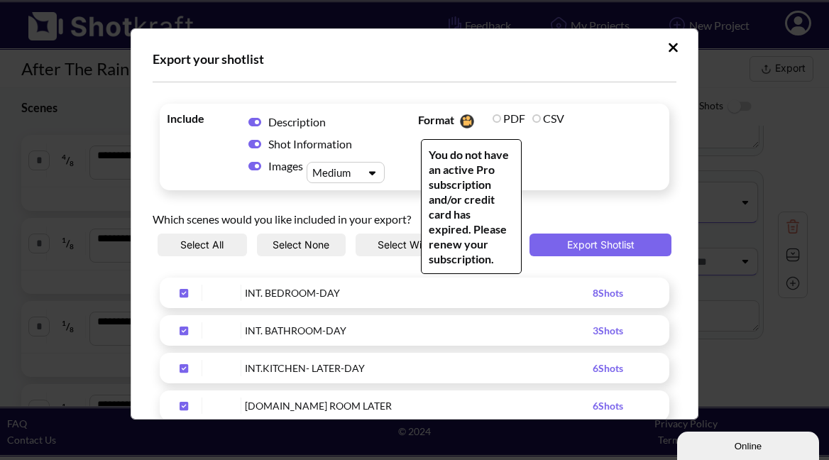
click at [498, 119] on label "PDF" at bounding box center [509, 117] width 33 height 13
click at [496, 117] on label "PDF" at bounding box center [509, 117] width 33 height 13
click at [562, 155] on span "Format You do not have an active Pro subscription and/or credit card has expire…" at bounding box center [540, 147] width 251 height 80
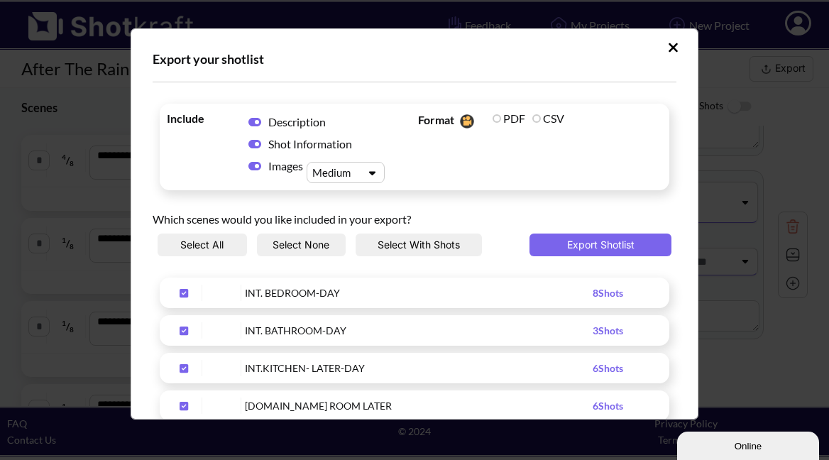
click at [554, 190] on div "Include Description Shot Information Images Medium Format You do not have an ac…" at bounding box center [415, 147] width 510 height 87
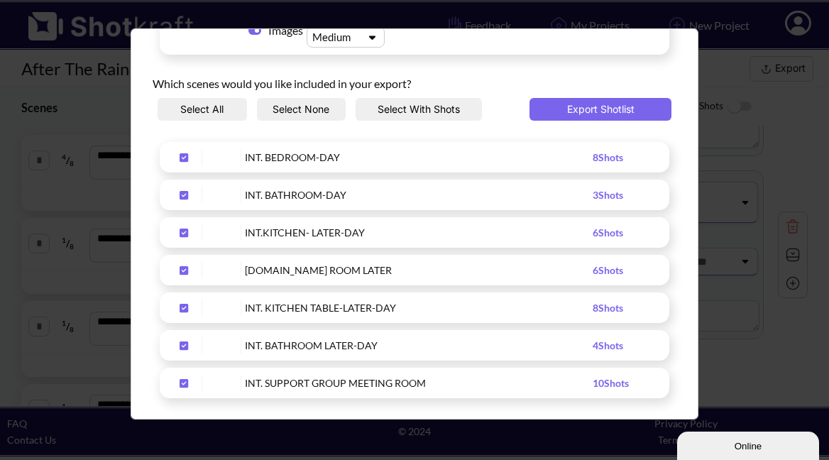
scroll to position [177, 0]
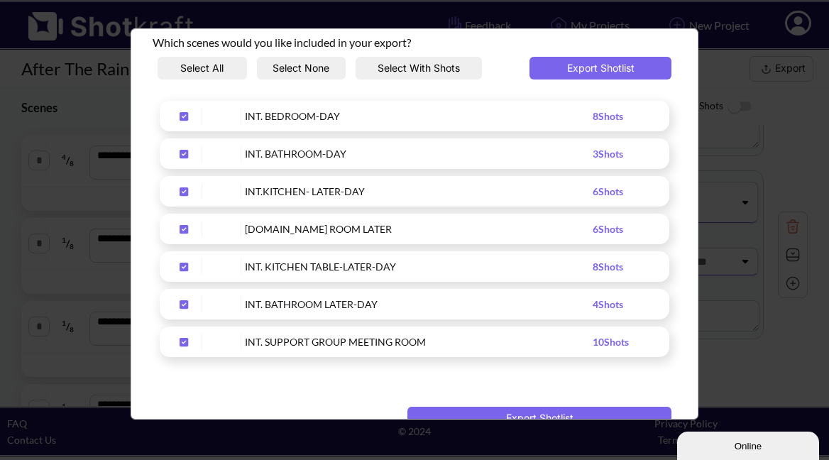
click at [465, 135] on div "INT. BEDROOM-DAY 8 Shots INT. BATHROOM-DAY 3 Shots INT.KITCHEN- LATER-DAY 6 Sho…" at bounding box center [415, 229] width 524 height 256
drag, startPoint x: 461, startPoint y: 128, endPoint x: 461, endPoint y: 121, distance: 7.1
click at [461, 124] on div "INT. BEDROOM-DAY 8 Shots" at bounding box center [415, 116] width 510 height 31
click at [462, 121] on div "INT. BEDROOM-DAY" at bounding box center [419, 116] width 348 height 16
click at [597, 122] on div "8 Shots" at bounding box center [628, 116] width 70 height 16
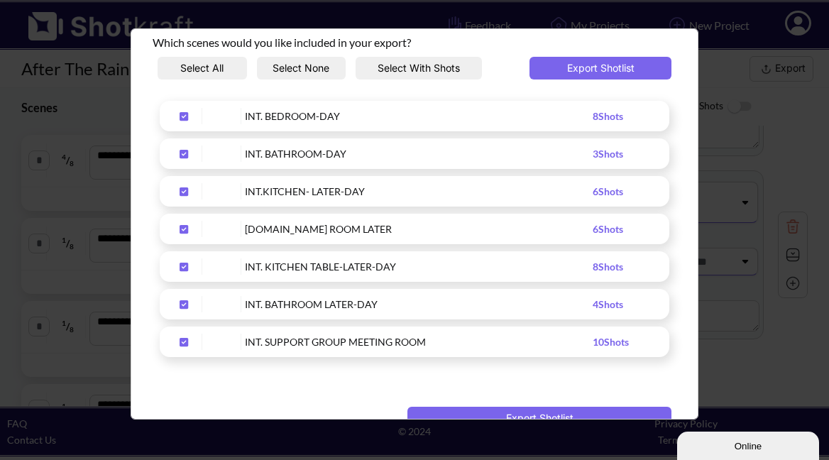
click at [595, 121] on span "8 Shots" at bounding box center [608, 116] width 31 height 12
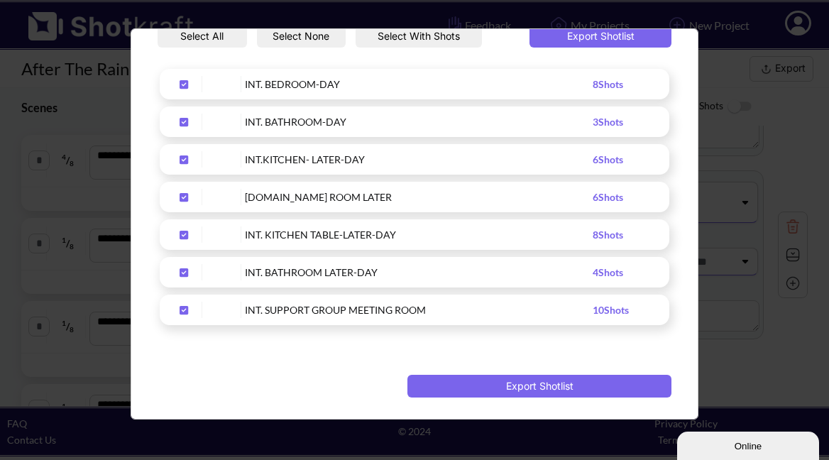
scroll to position [0, 0]
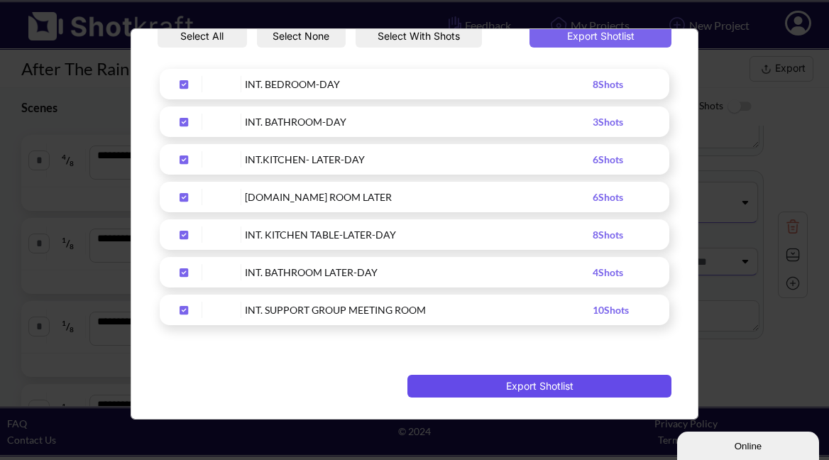
click at [543, 388] on button "Export Shotlist" at bounding box center [539, 386] width 264 height 23
